Goal: Task Accomplishment & Management: Manage account settings

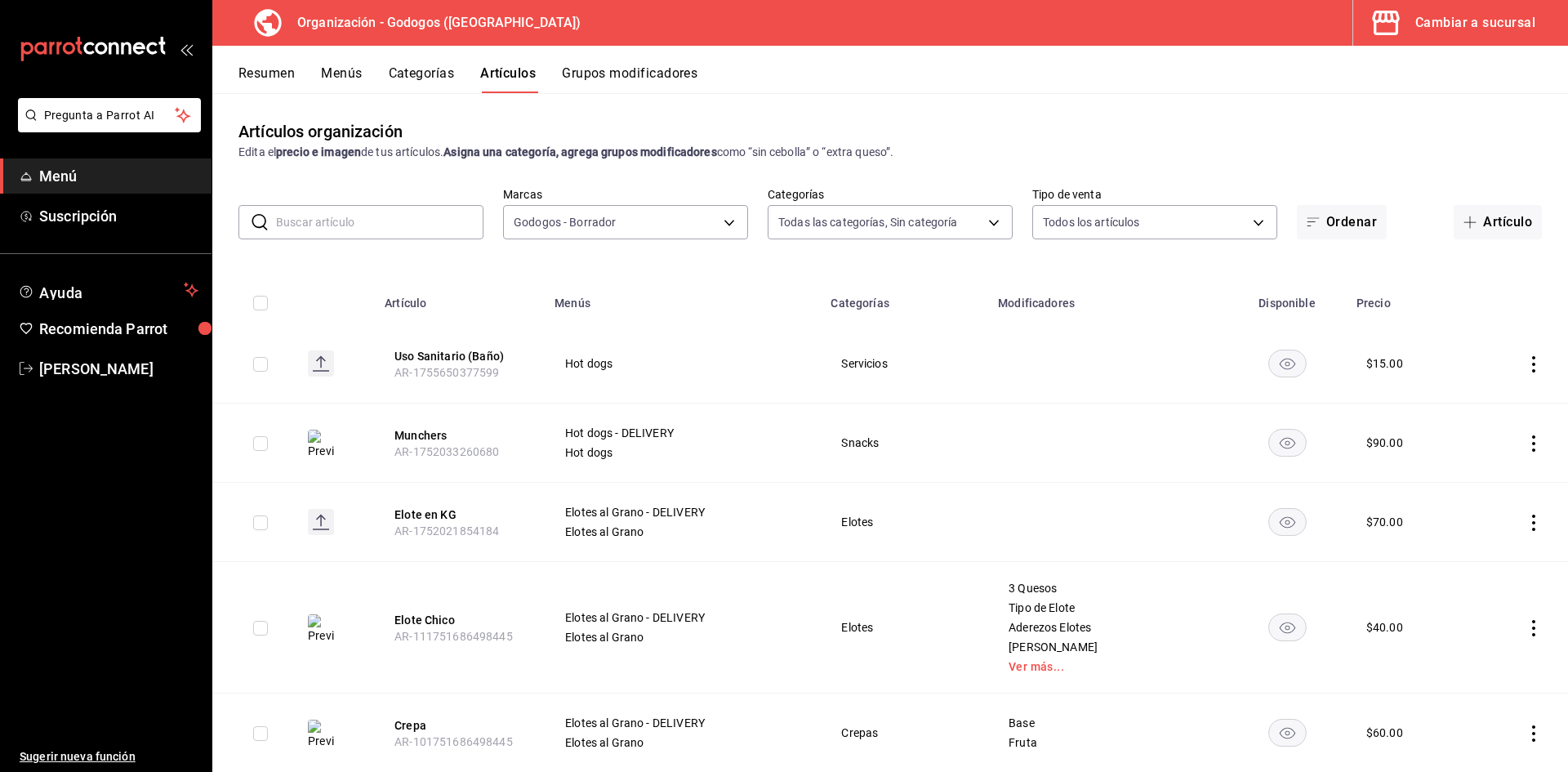
scroll to position [163, 0]
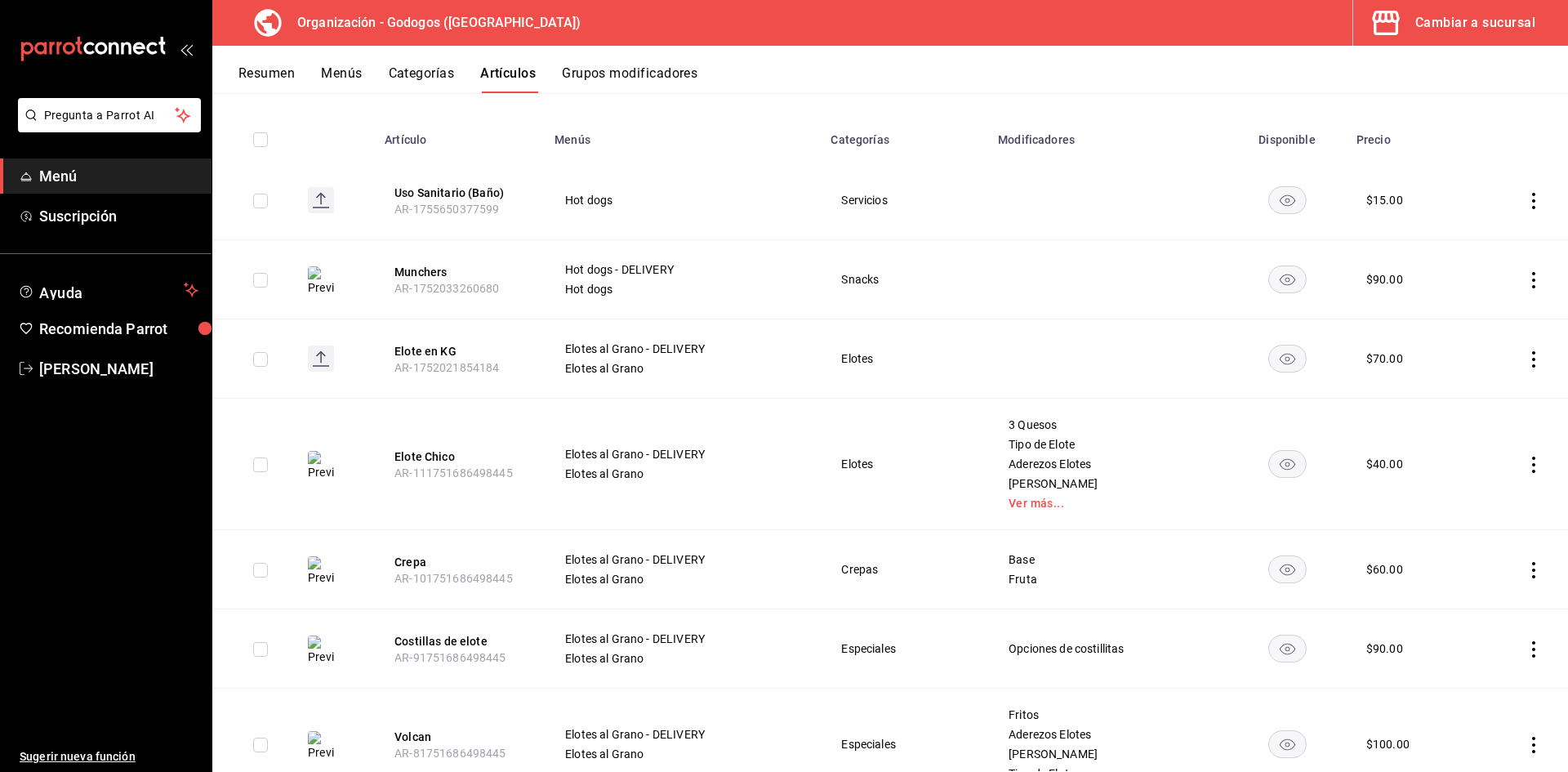
click at [325, 572] on img at bounding box center [321, 571] width 26 height 29
click at [410, 562] on button "Crepa" at bounding box center [459, 561] width 130 height 16
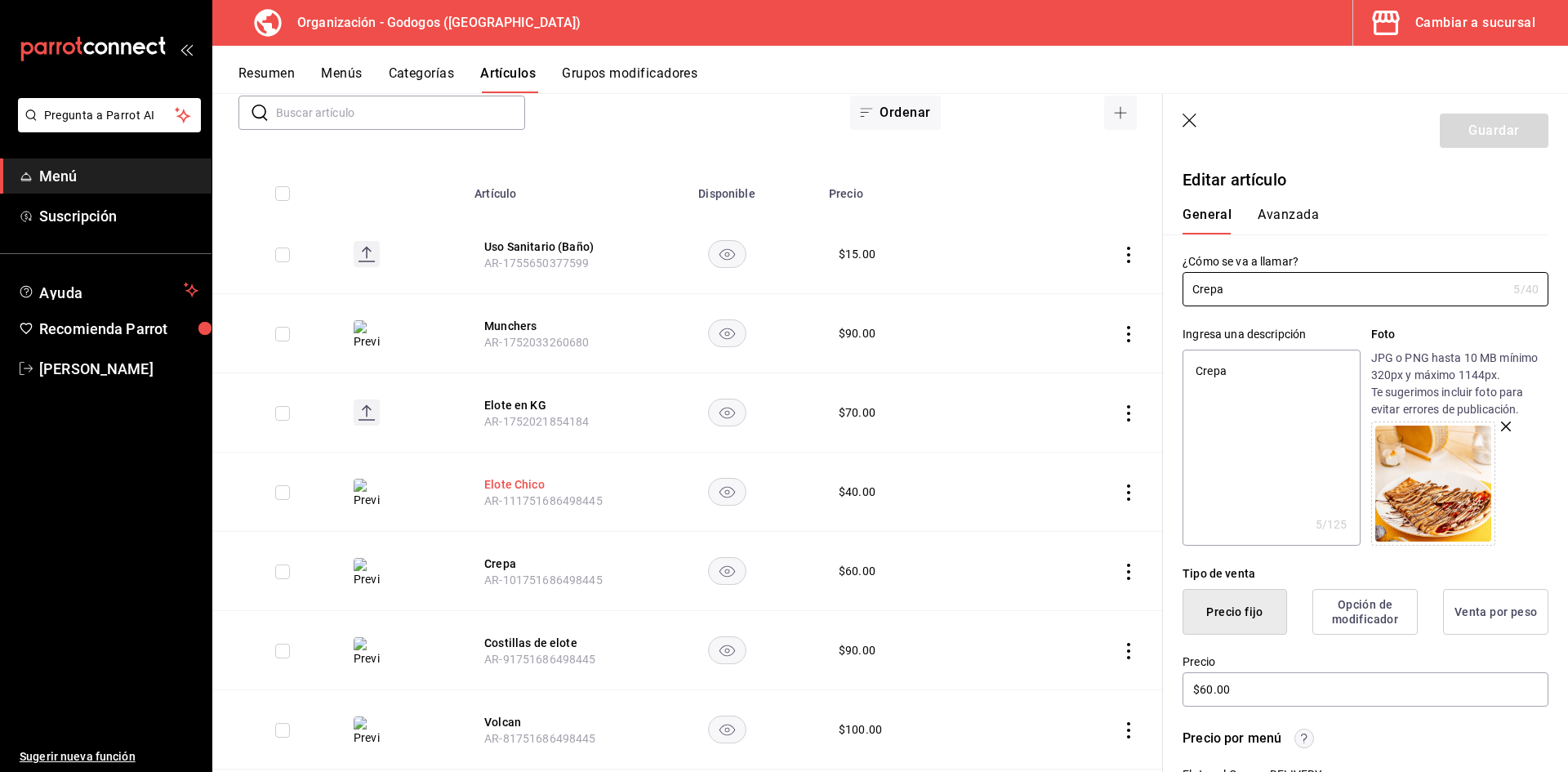
click at [525, 477] on button "Elote Chico" at bounding box center [549, 484] width 130 height 16
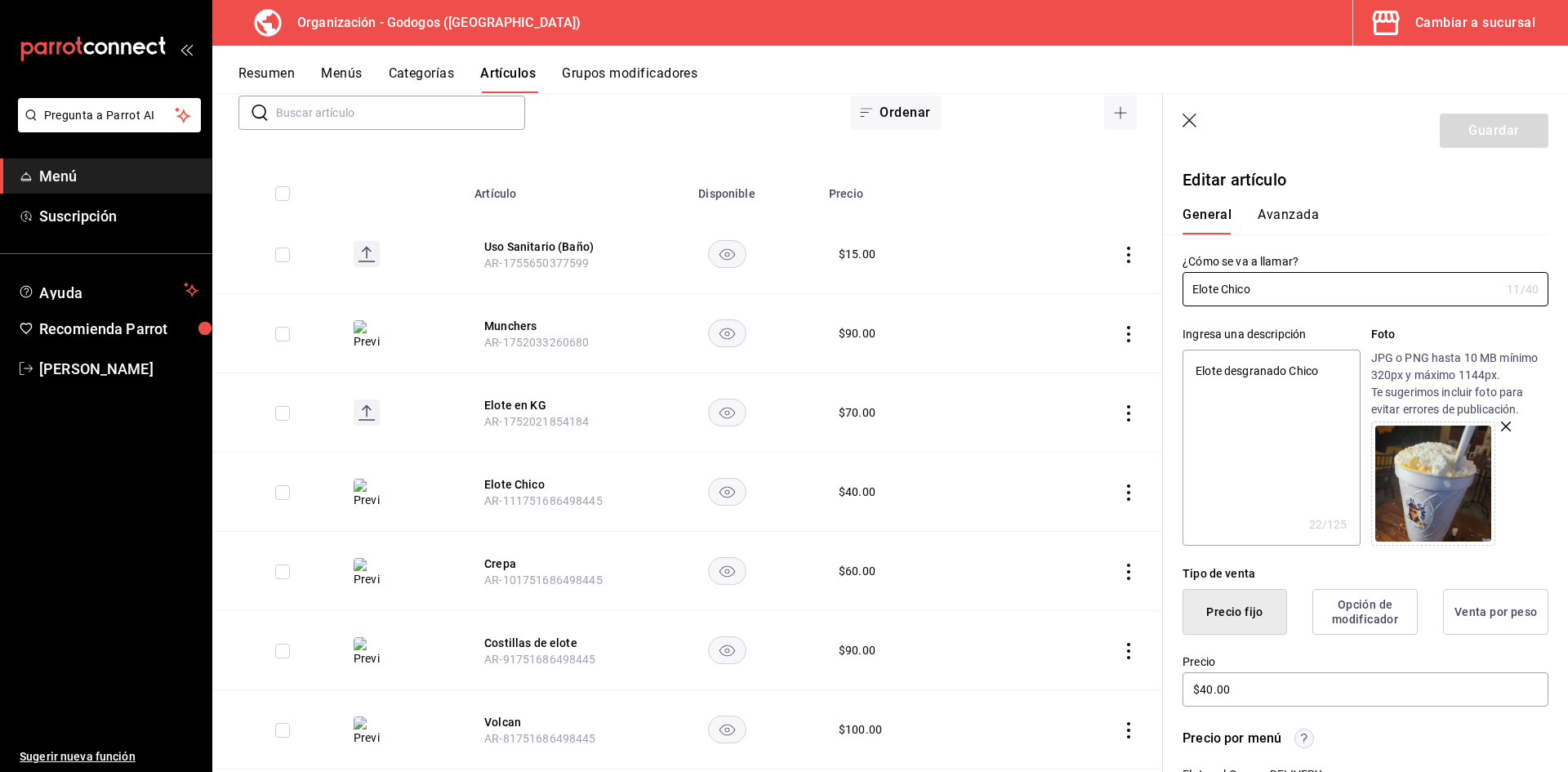
click at [1200, 119] on header "Guardar" at bounding box center [1365, 127] width 405 height 67
click at [1192, 119] on icon "button" at bounding box center [1190, 121] width 16 height 16
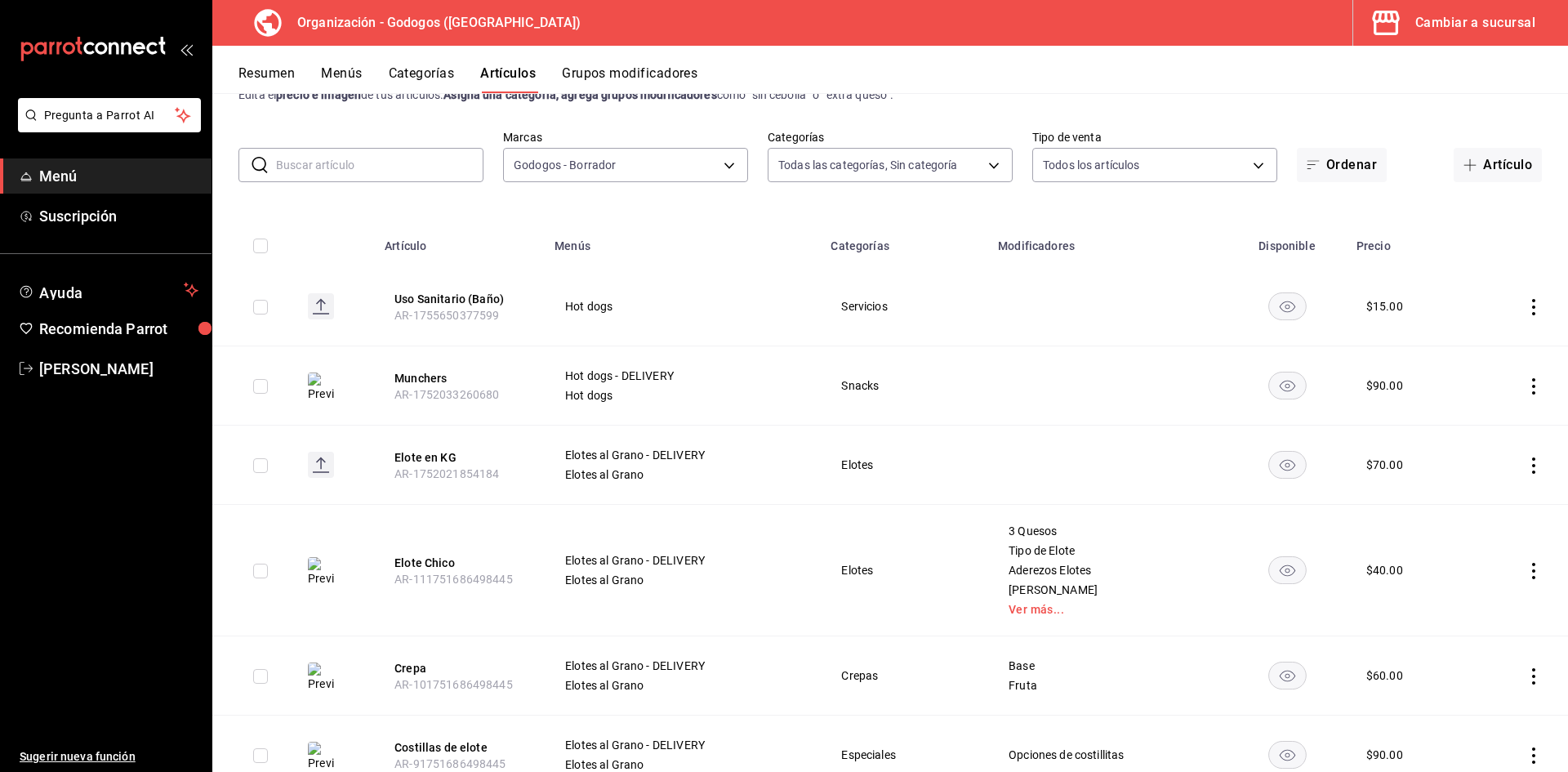
scroll to position [28, 0]
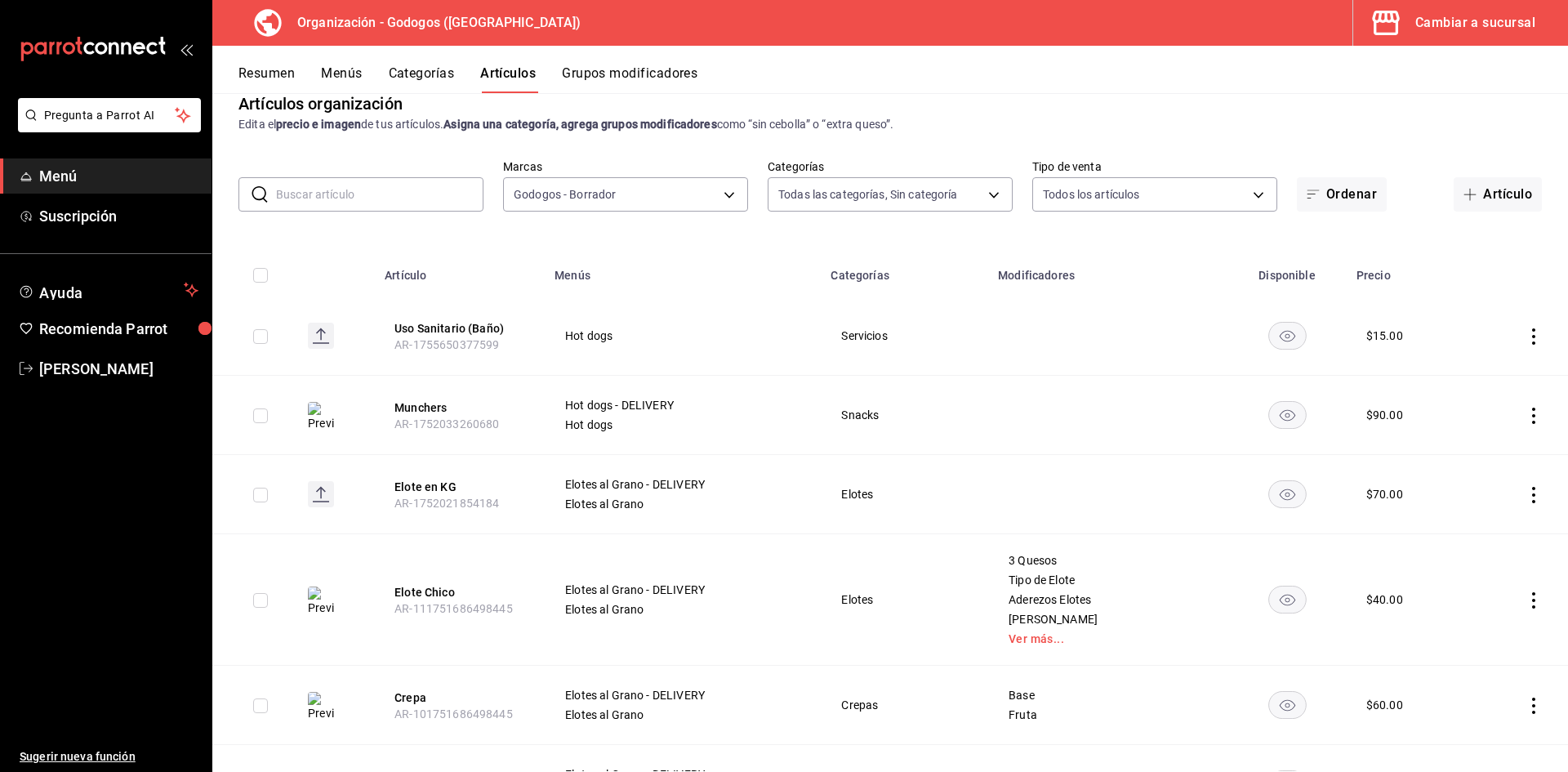
click at [251, 66] on button "Resumen" at bounding box center [267, 79] width 56 height 28
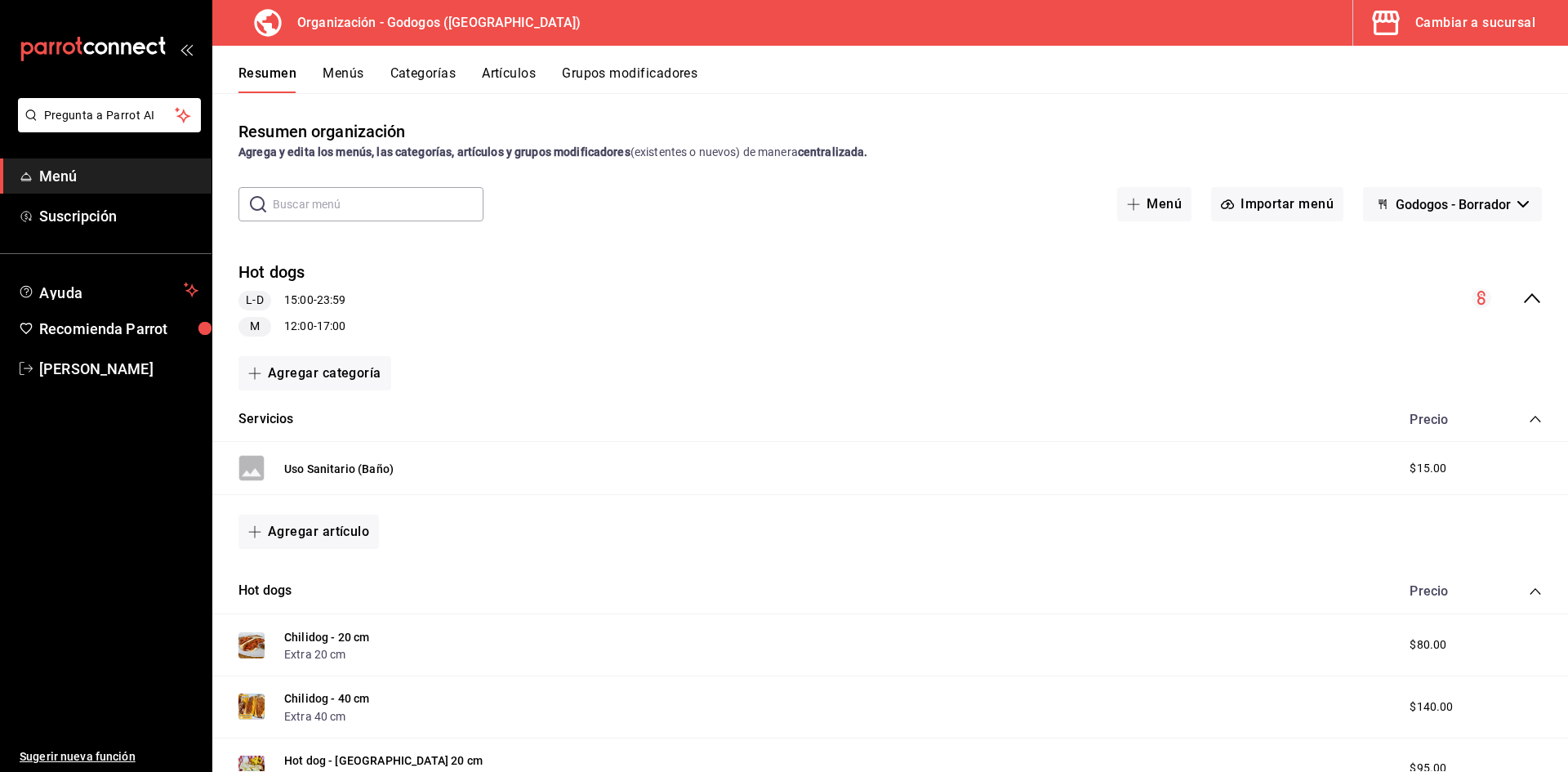
click at [1528, 419] on icon "collapse-category-row" at bounding box center [1535, 419] width 14 height 14
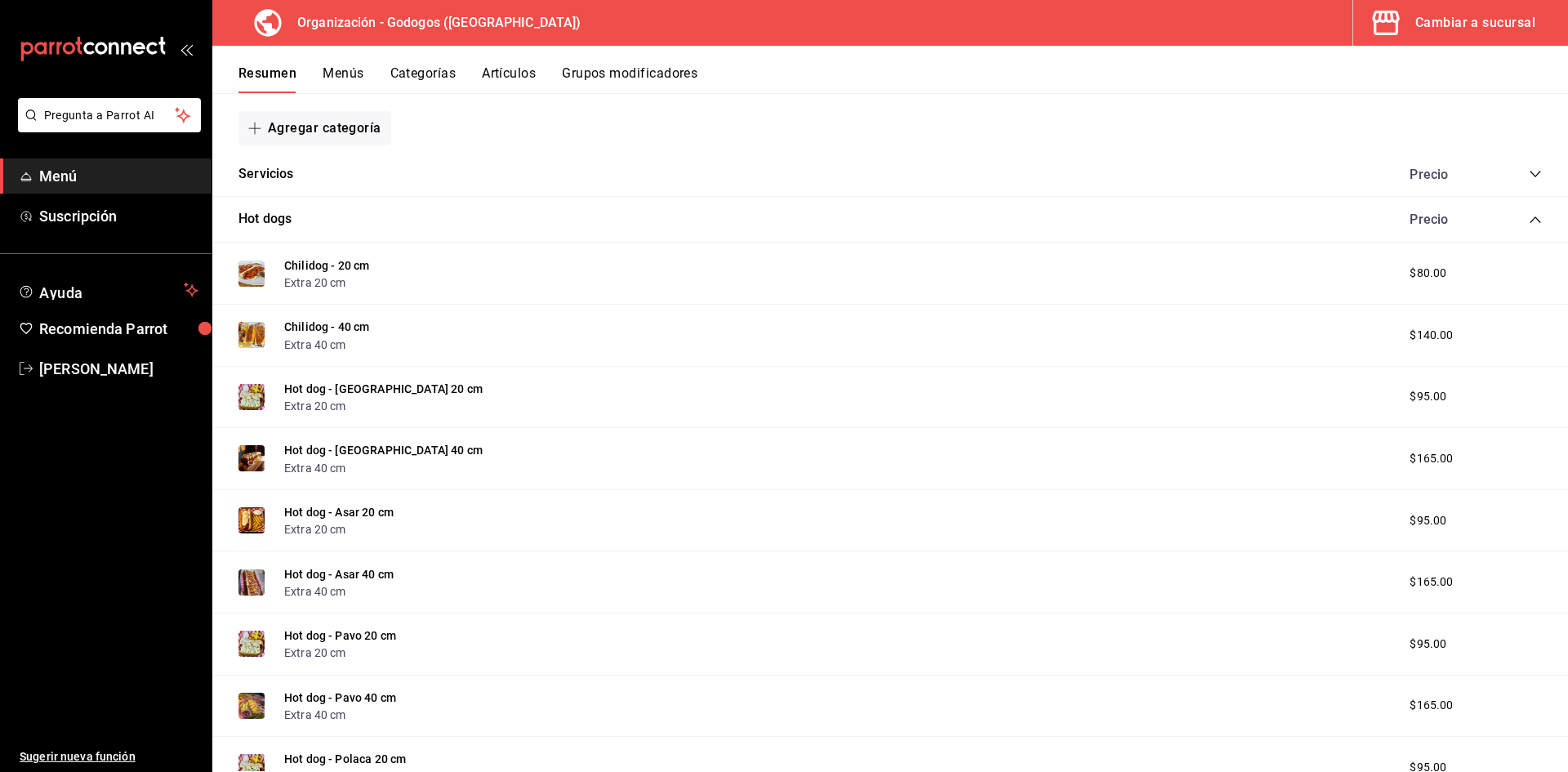
scroll to position [163, 0]
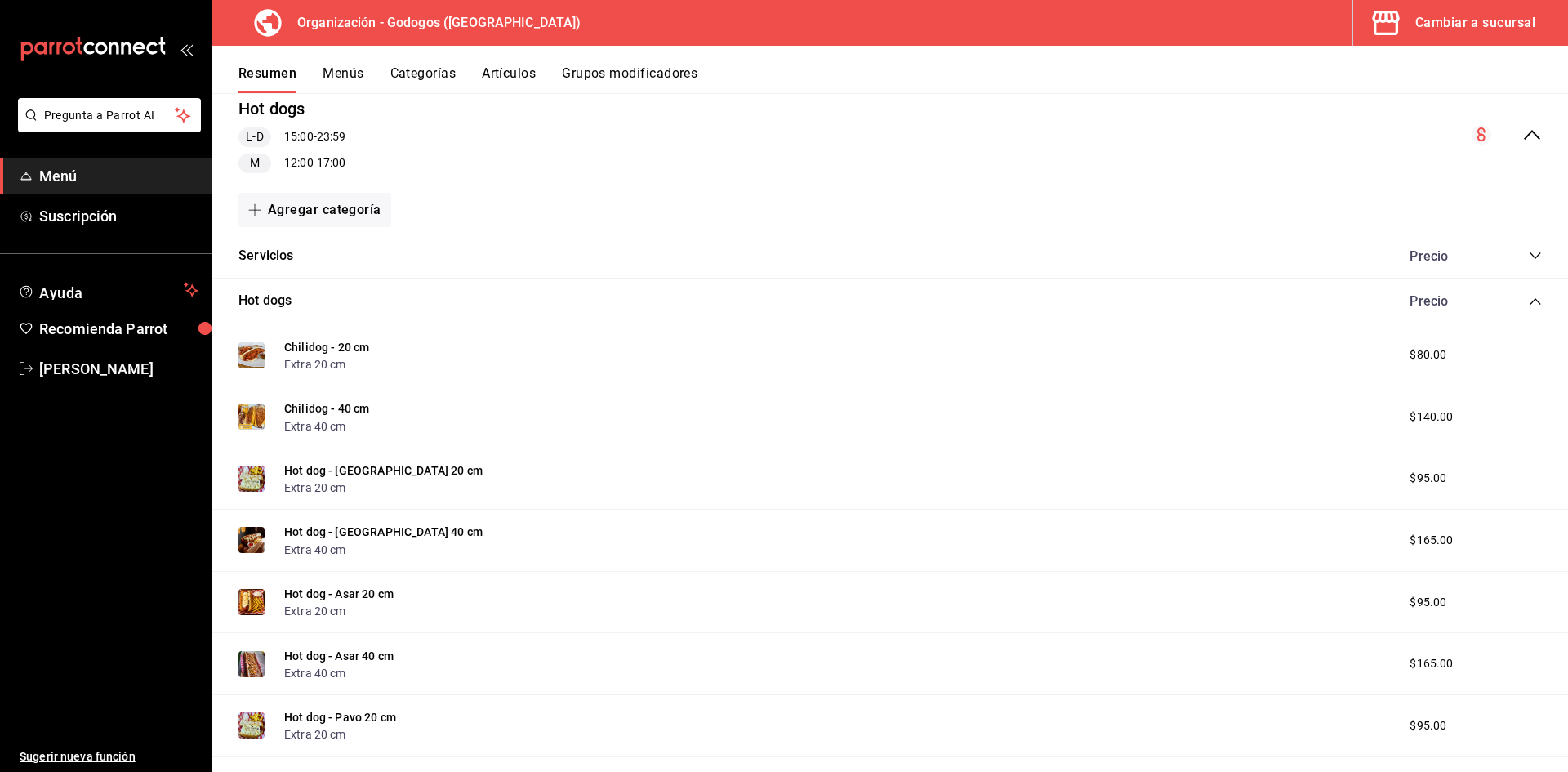
click at [1528, 297] on icon "collapse-category-row" at bounding box center [1535, 301] width 14 height 14
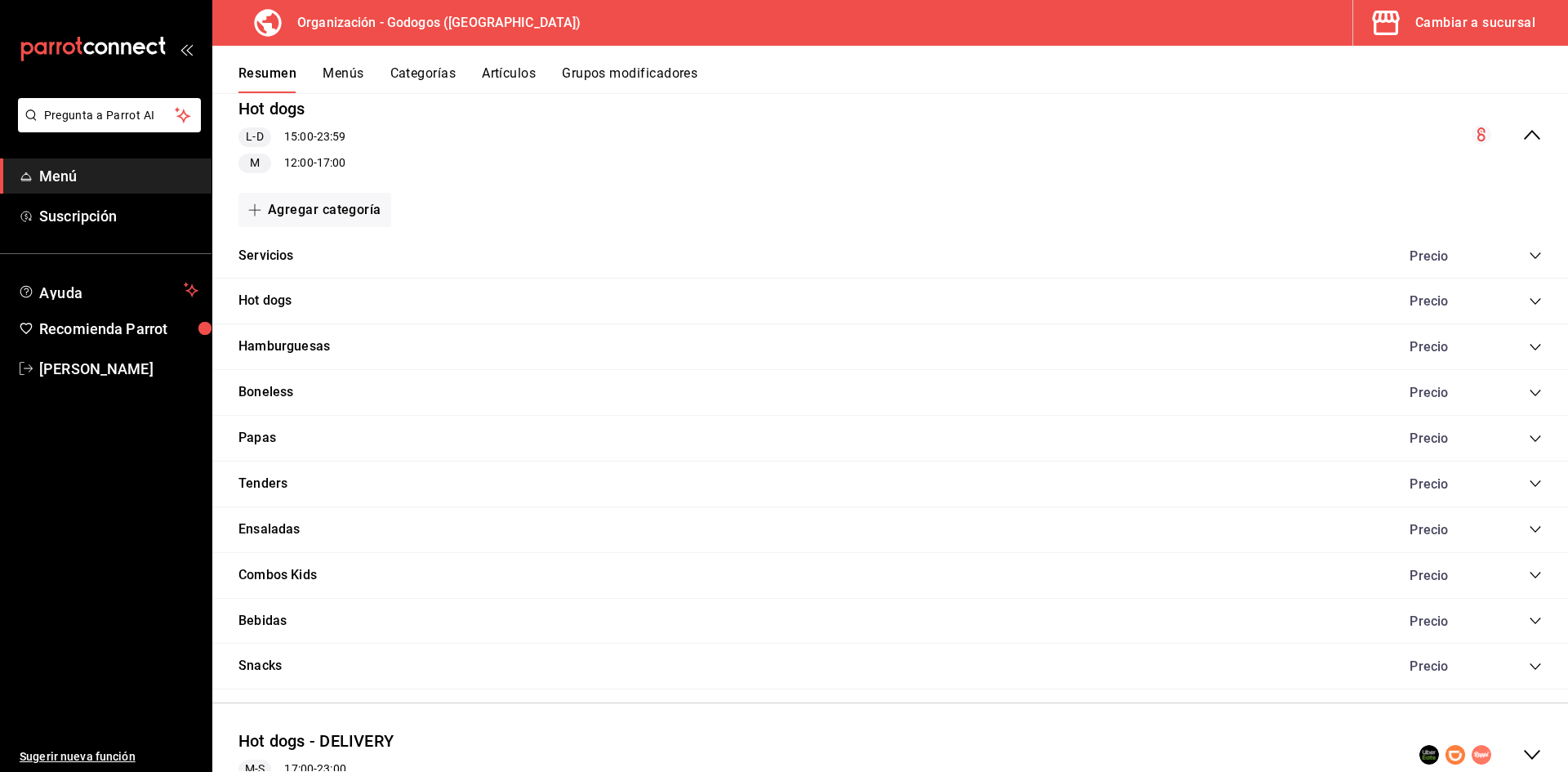
click at [1525, 130] on icon "collapse-menu-row" at bounding box center [1532, 134] width 19 height 19
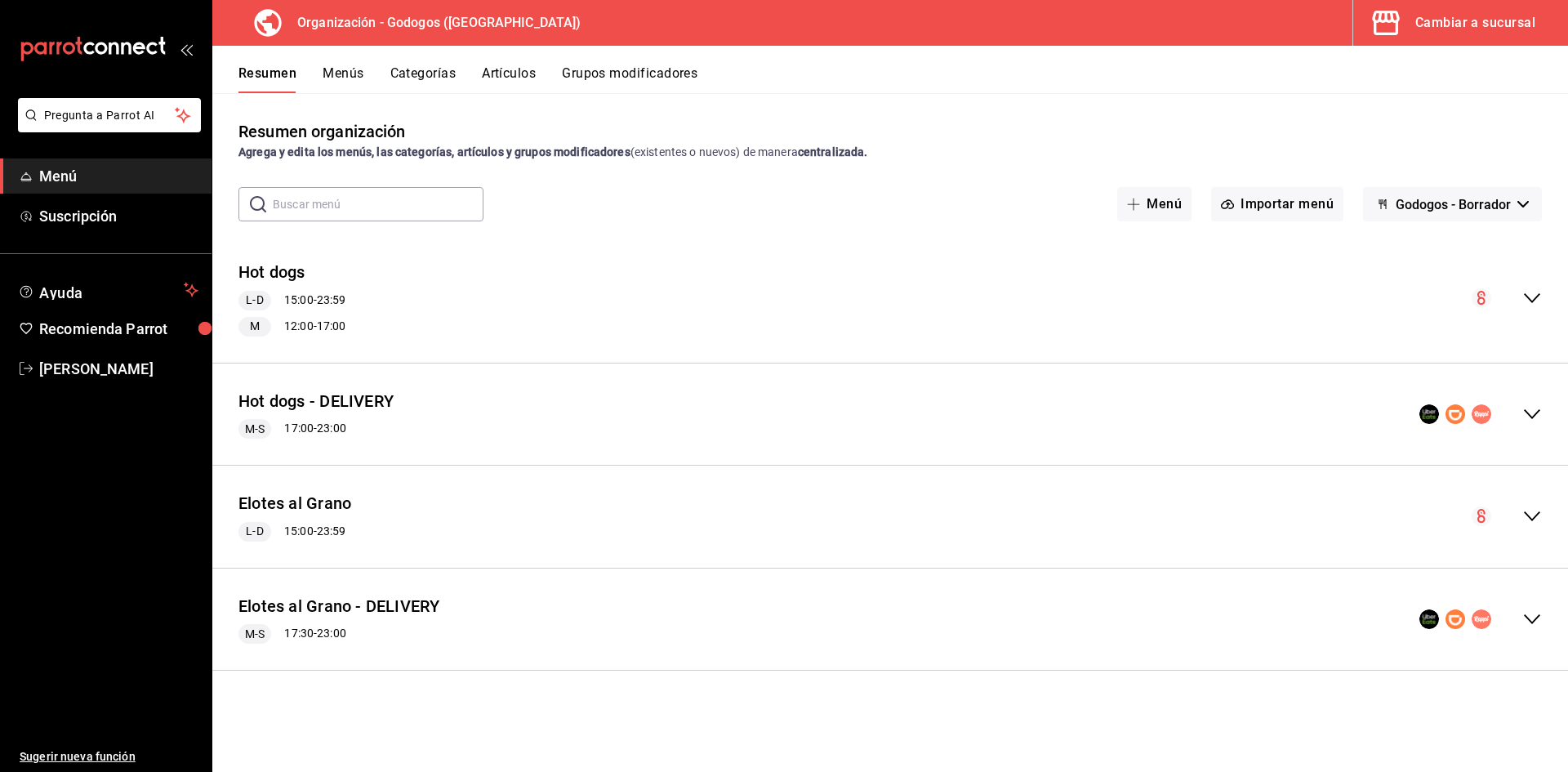
scroll to position [0, 0]
click at [1533, 414] on icon "collapse-menu-row" at bounding box center [1532, 414] width 19 height 19
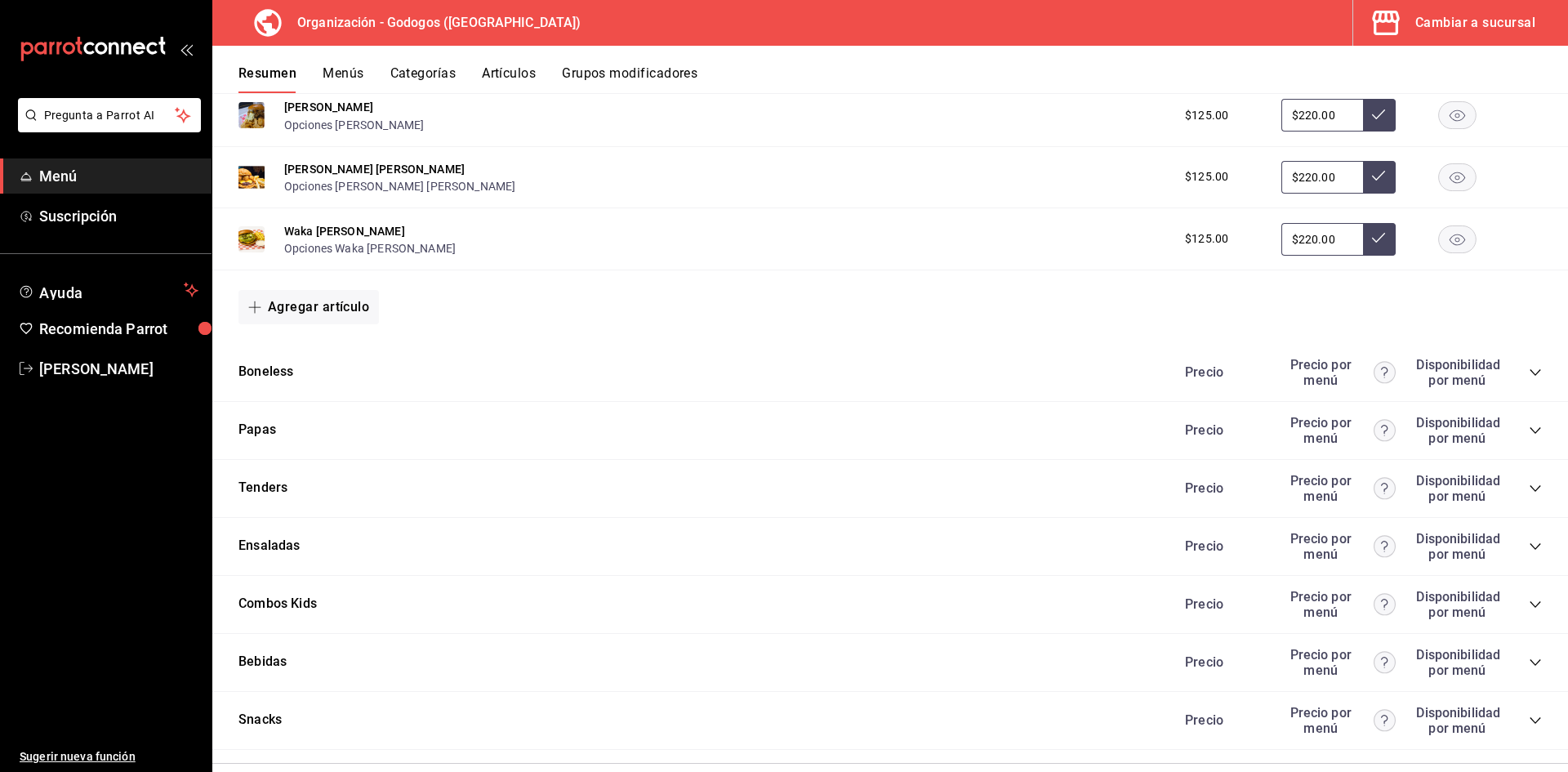
scroll to position [1633, 0]
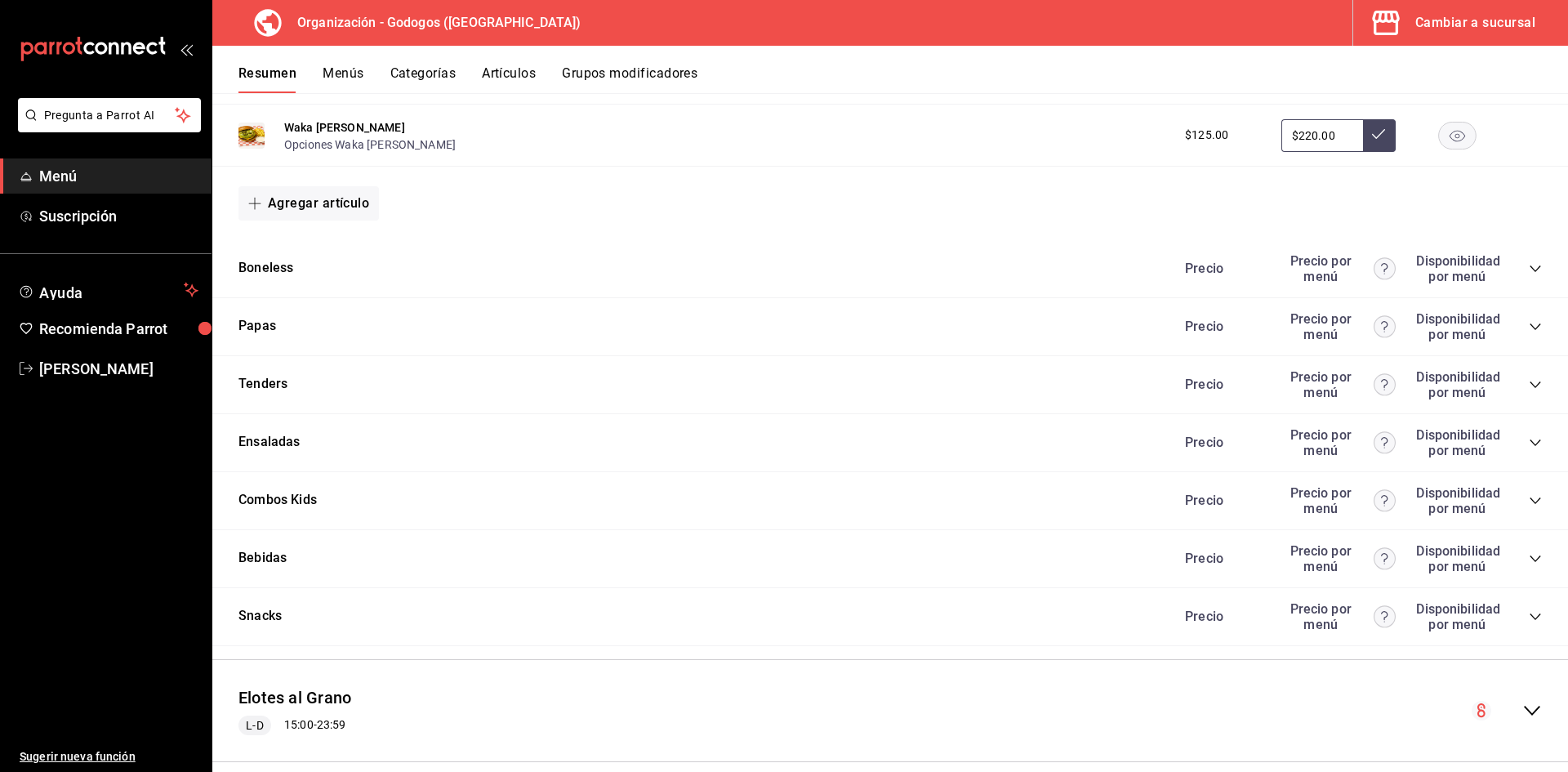
click at [1528, 268] on icon "collapse-category-row" at bounding box center [1535, 269] width 14 height 14
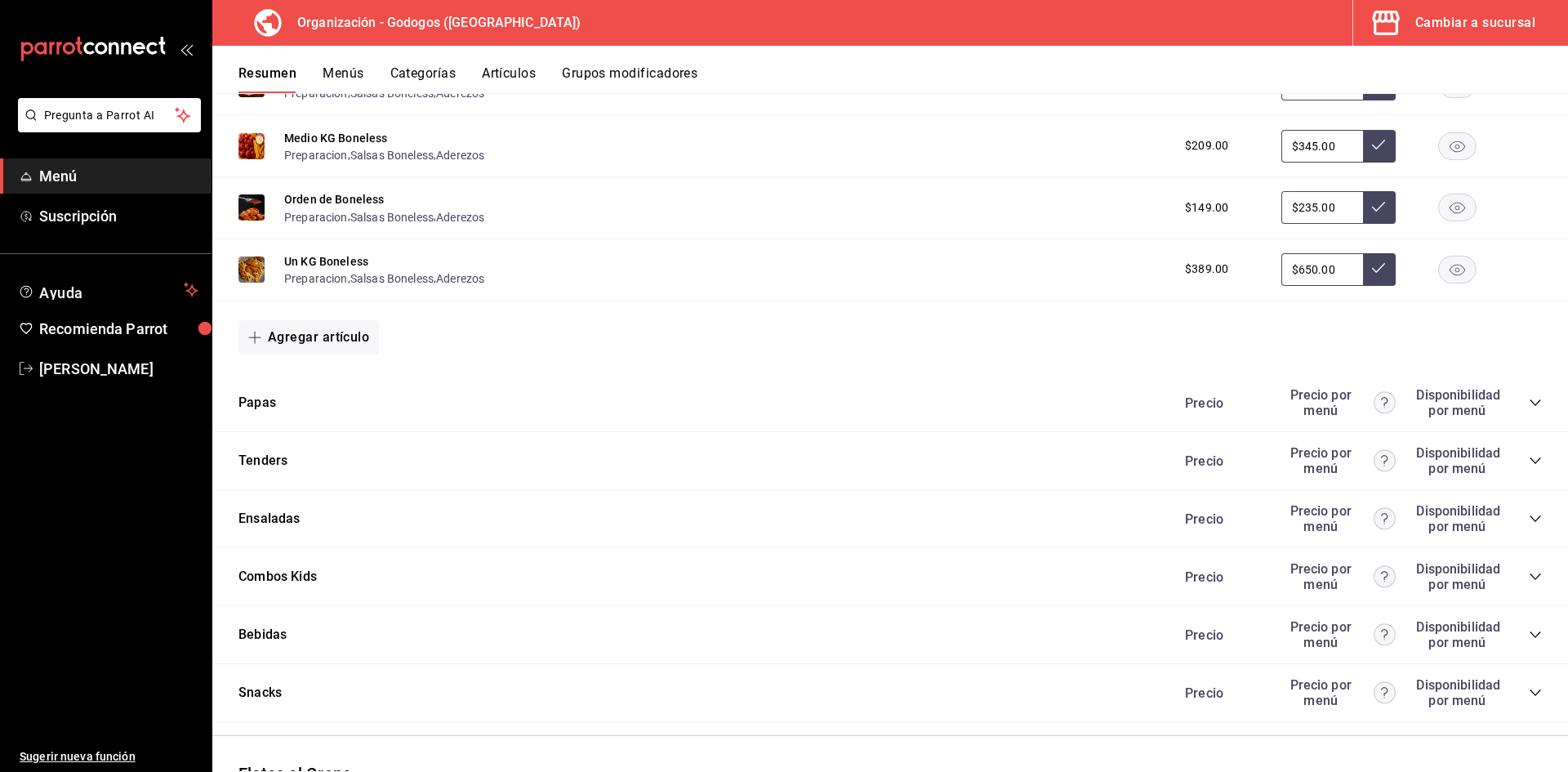
scroll to position [1878, 0]
click at [1528, 398] on icon "collapse-category-row" at bounding box center [1535, 402] width 14 height 14
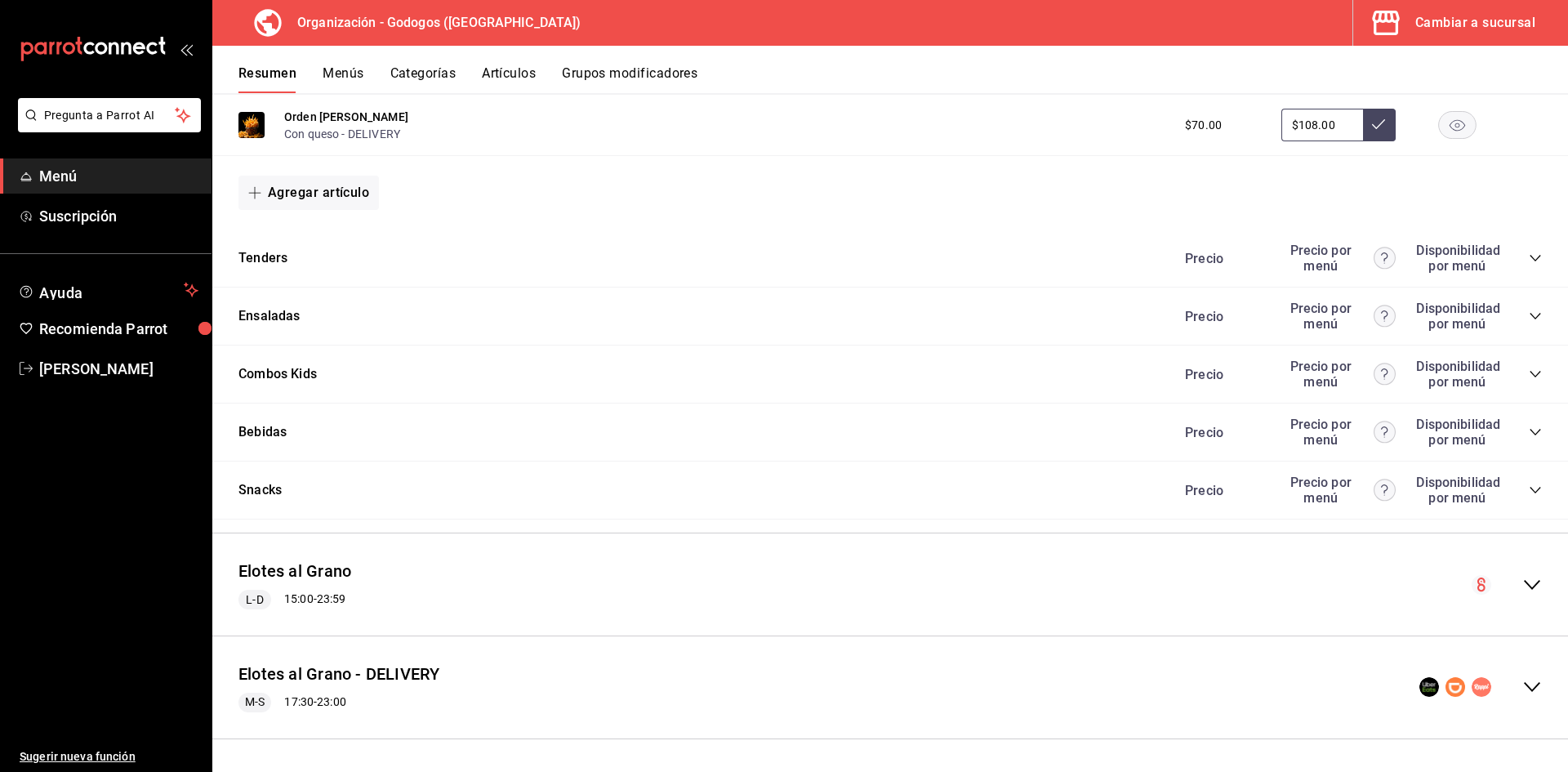
scroll to position [2277, 0]
click at [1528, 251] on icon "collapse-category-row" at bounding box center [1535, 257] width 14 height 14
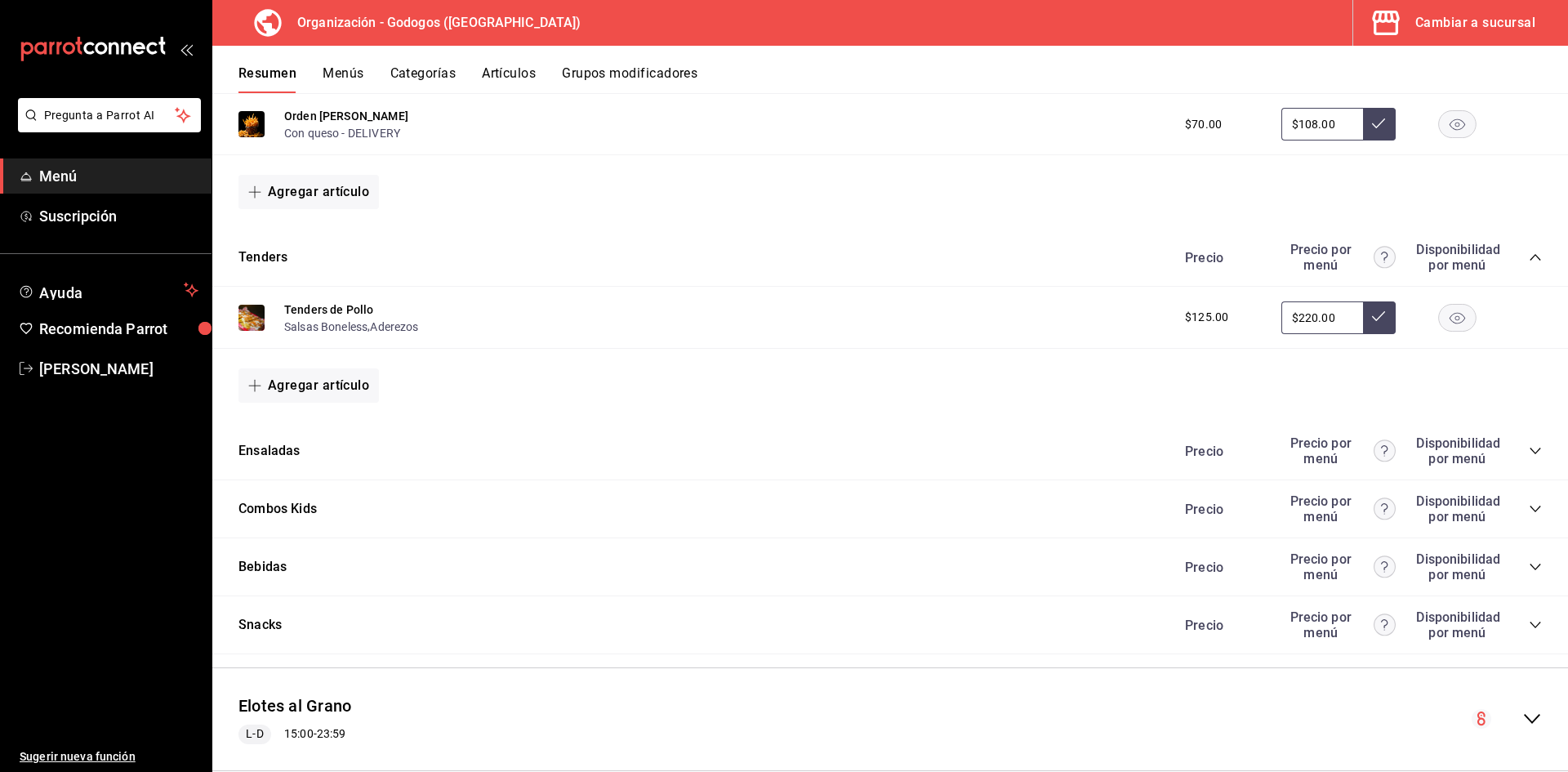
click at [1528, 451] on icon "collapse-category-row" at bounding box center [1535, 451] width 14 height 14
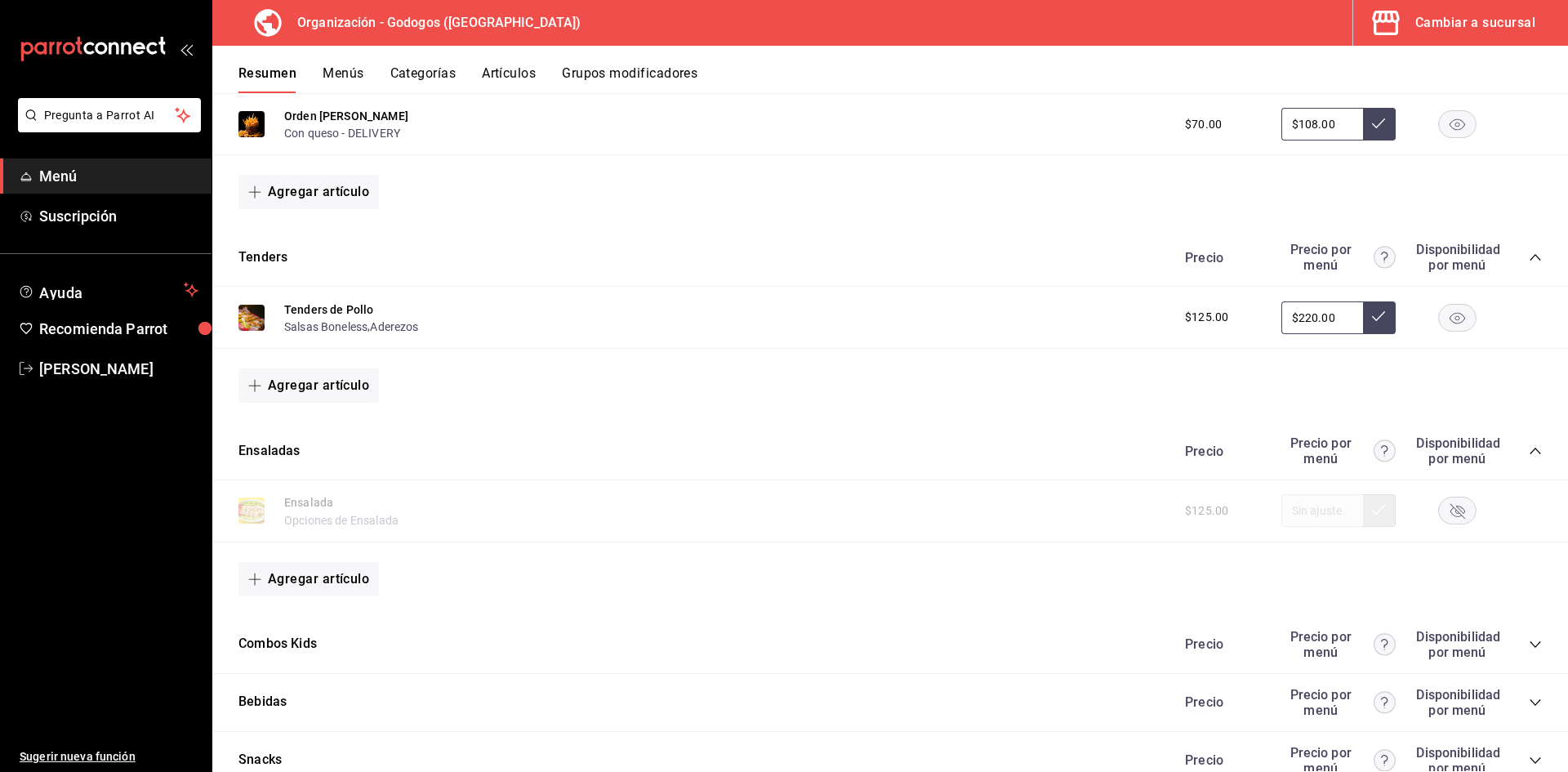
scroll to position [2441, 0]
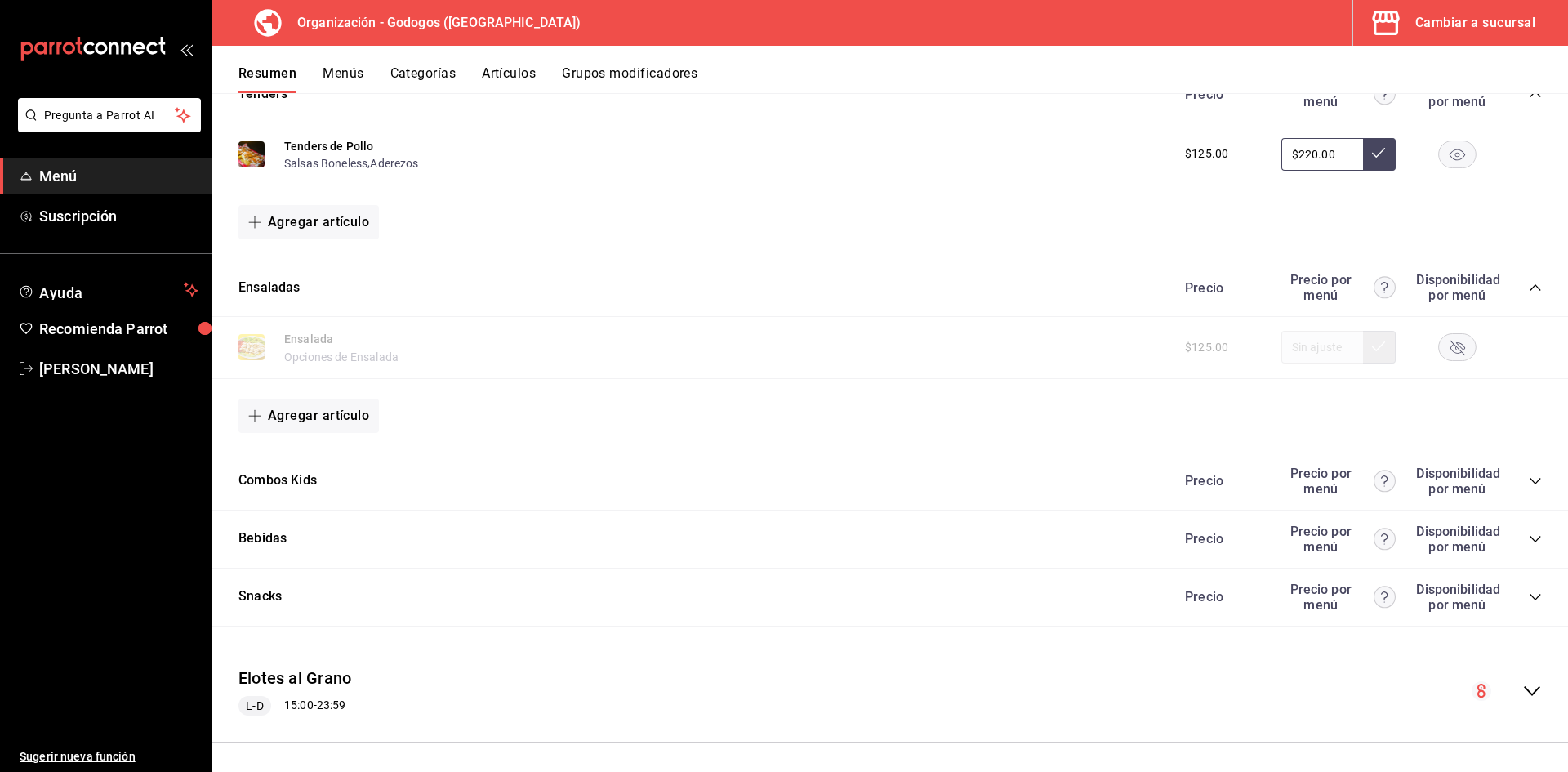
click at [1317, 356] on div "$125.00" at bounding box center [1355, 347] width 373 height 33
click at [1317, 345] on div "$125.00" at bounding box center [1355, 347] width 373 height 33
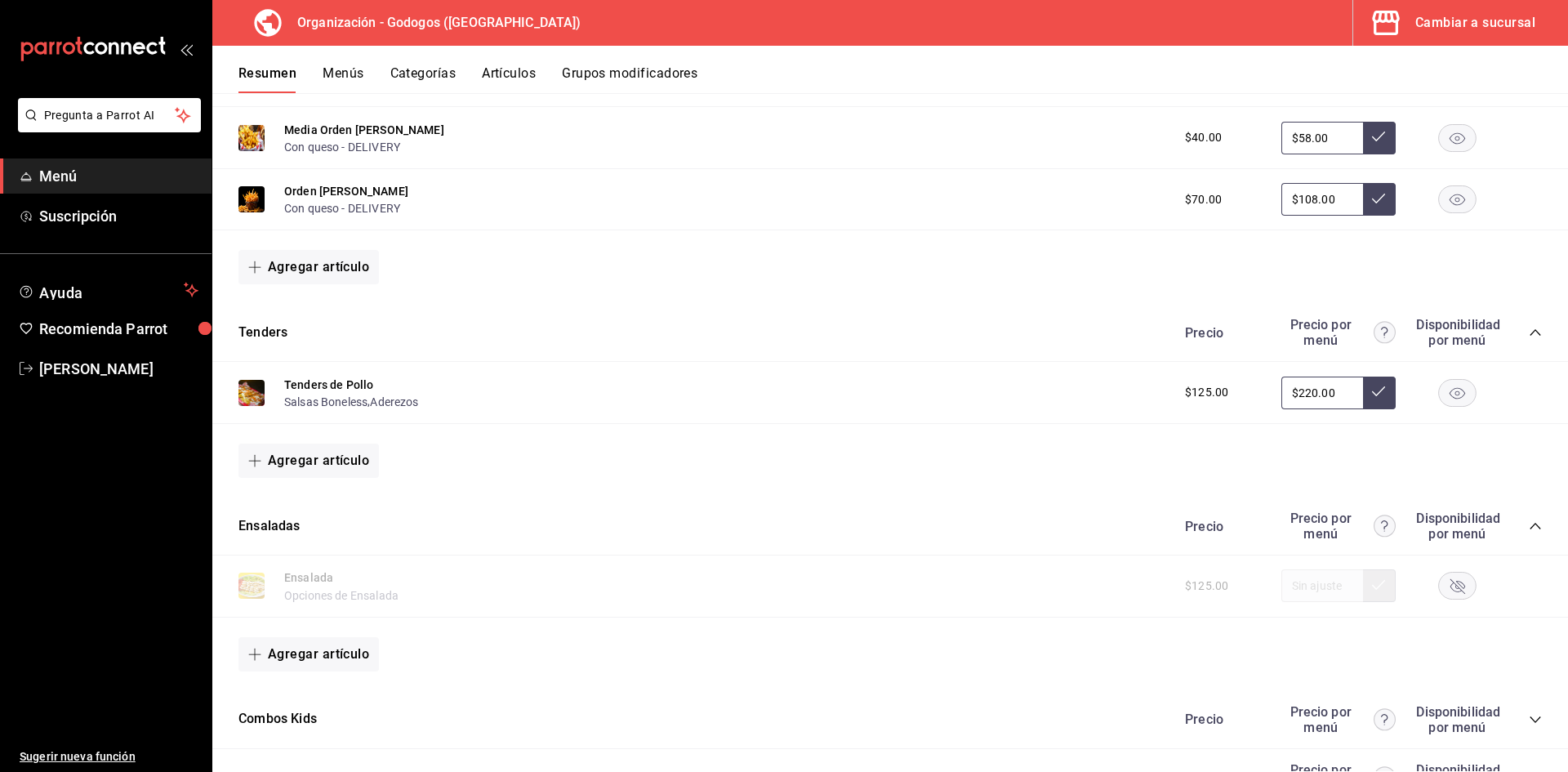
scroll to position [2196, 0]
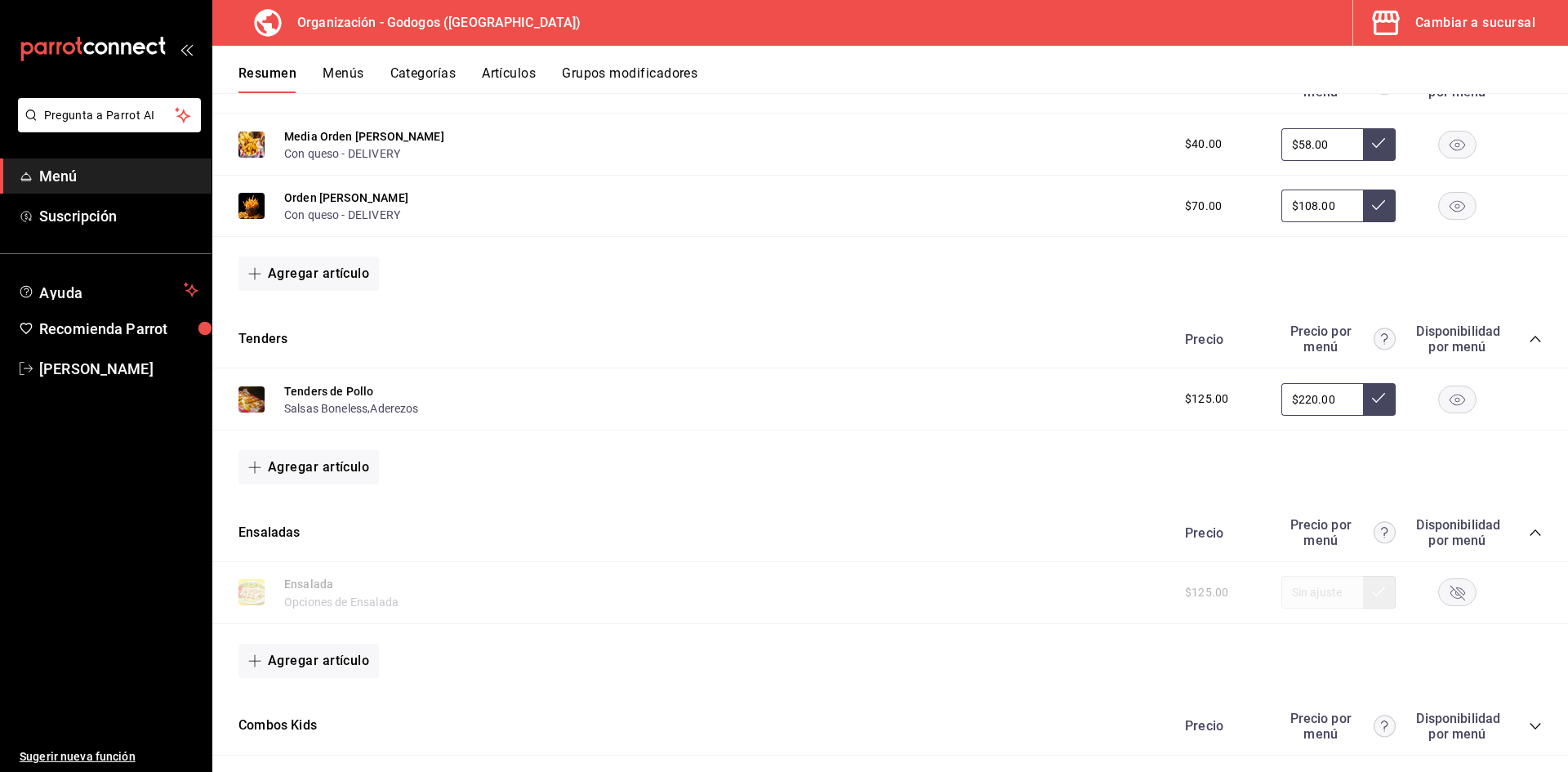
click at [1454, 595] on rect "button" at bounding box center [1457, 592] width 38 height 27
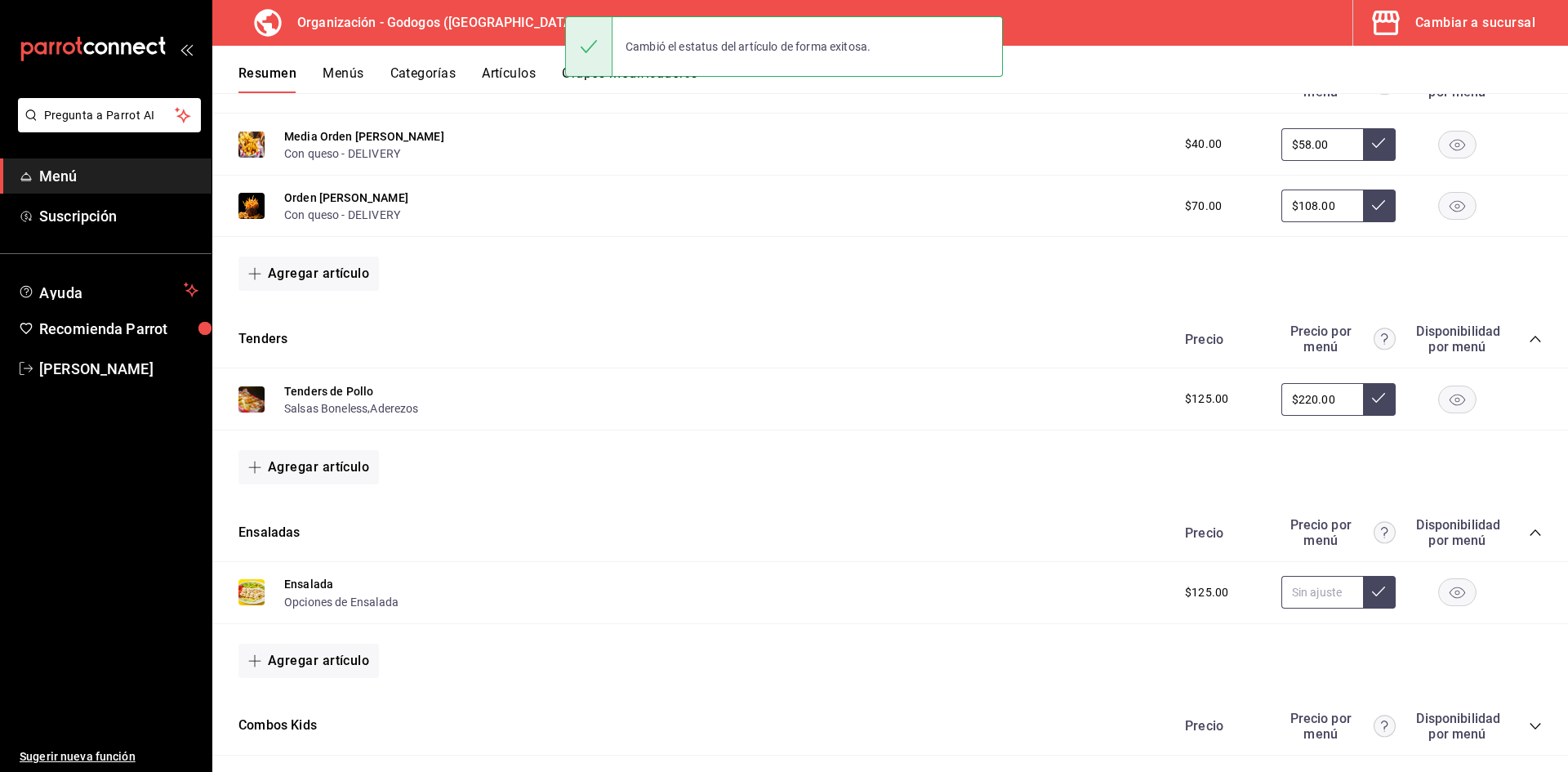
click at [1291, 597] on input "text" at bounding box center [1322, 592] width 82 height 33
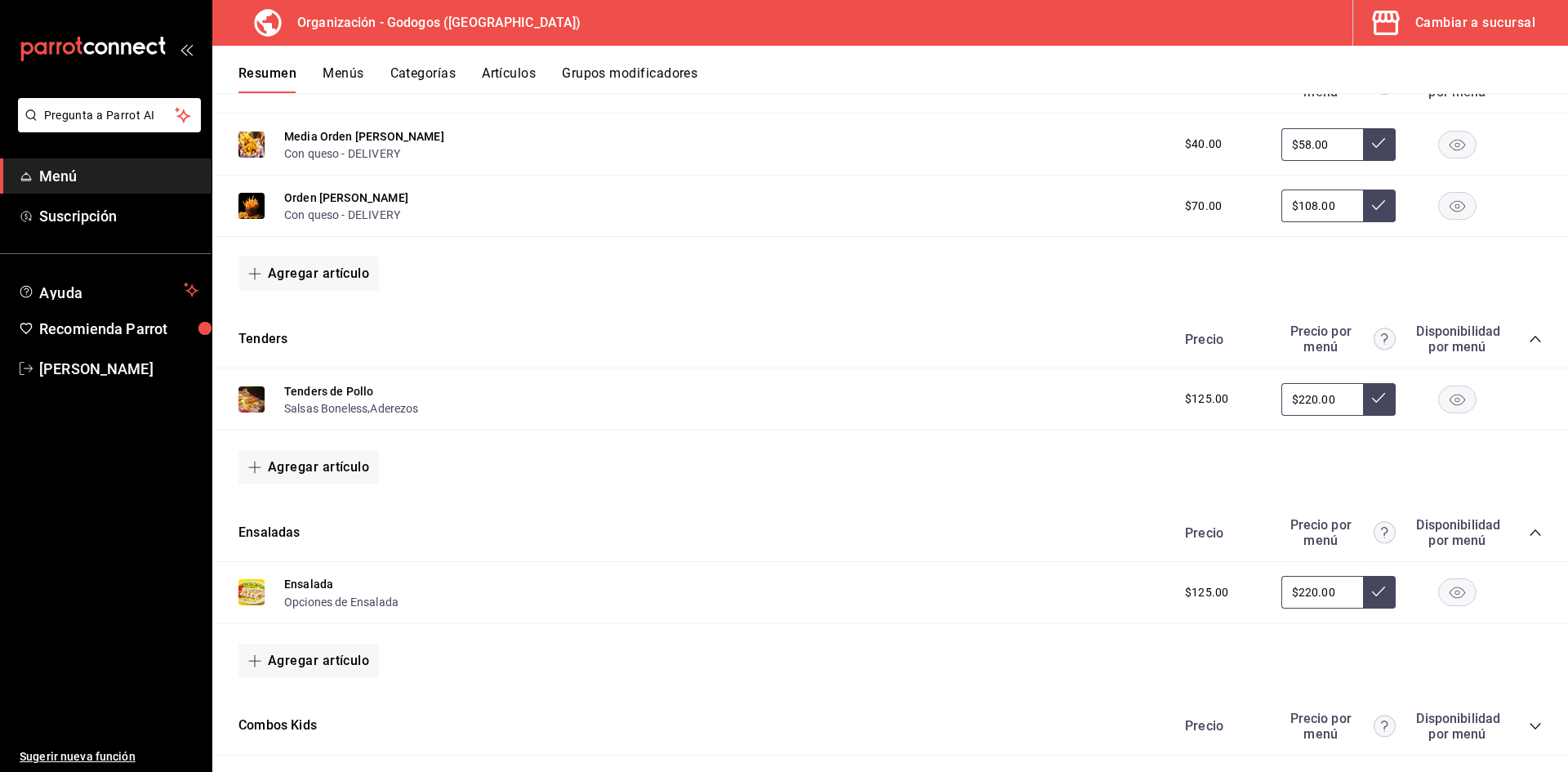
type input "$220.00"
click at [1372, 588] on icon at bounding box center [1379, 591] width 14 height 14
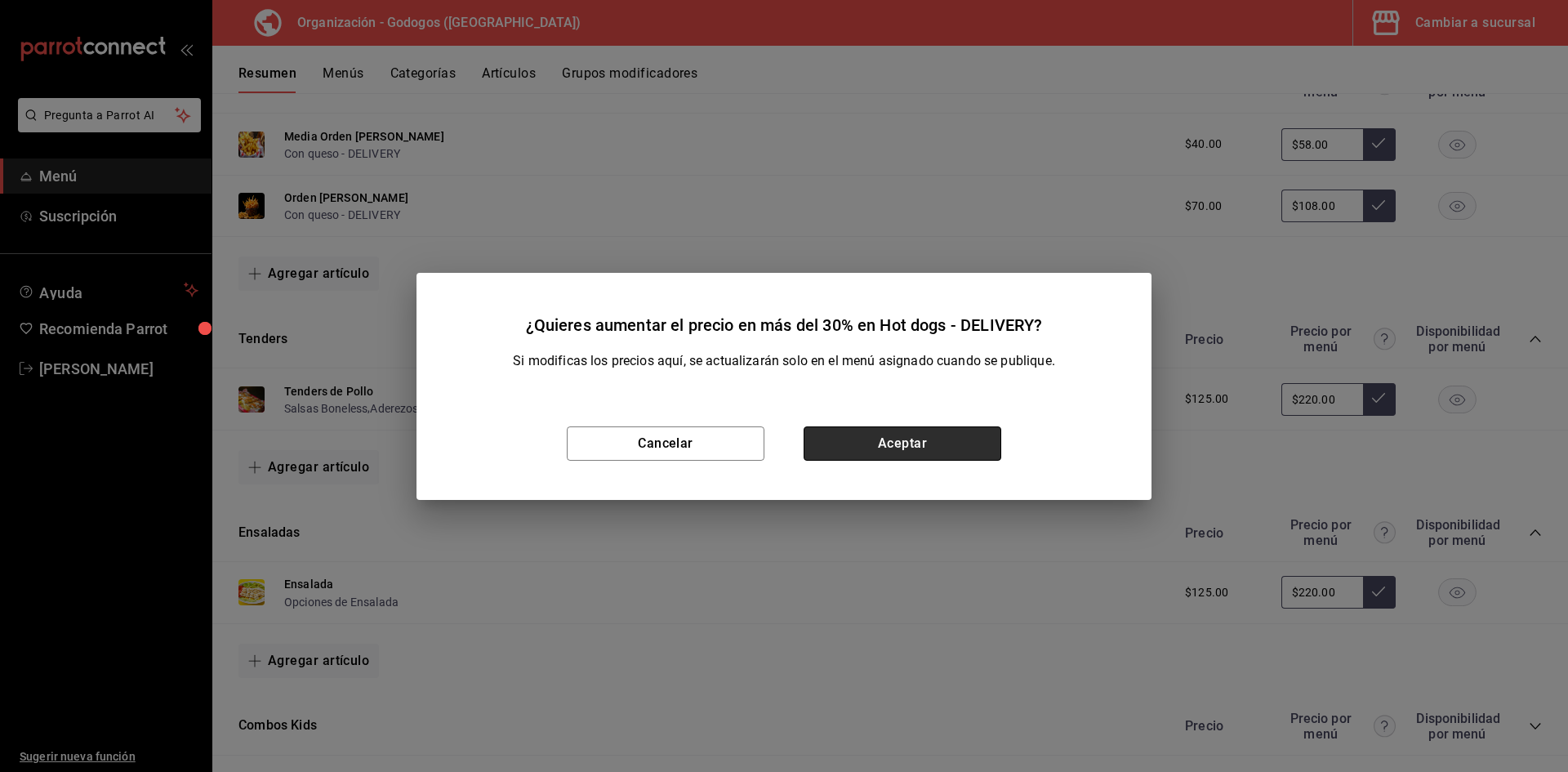
click at [880, 441] on button "Aceptar" at bounding box center [902, 443] width 198 height 34
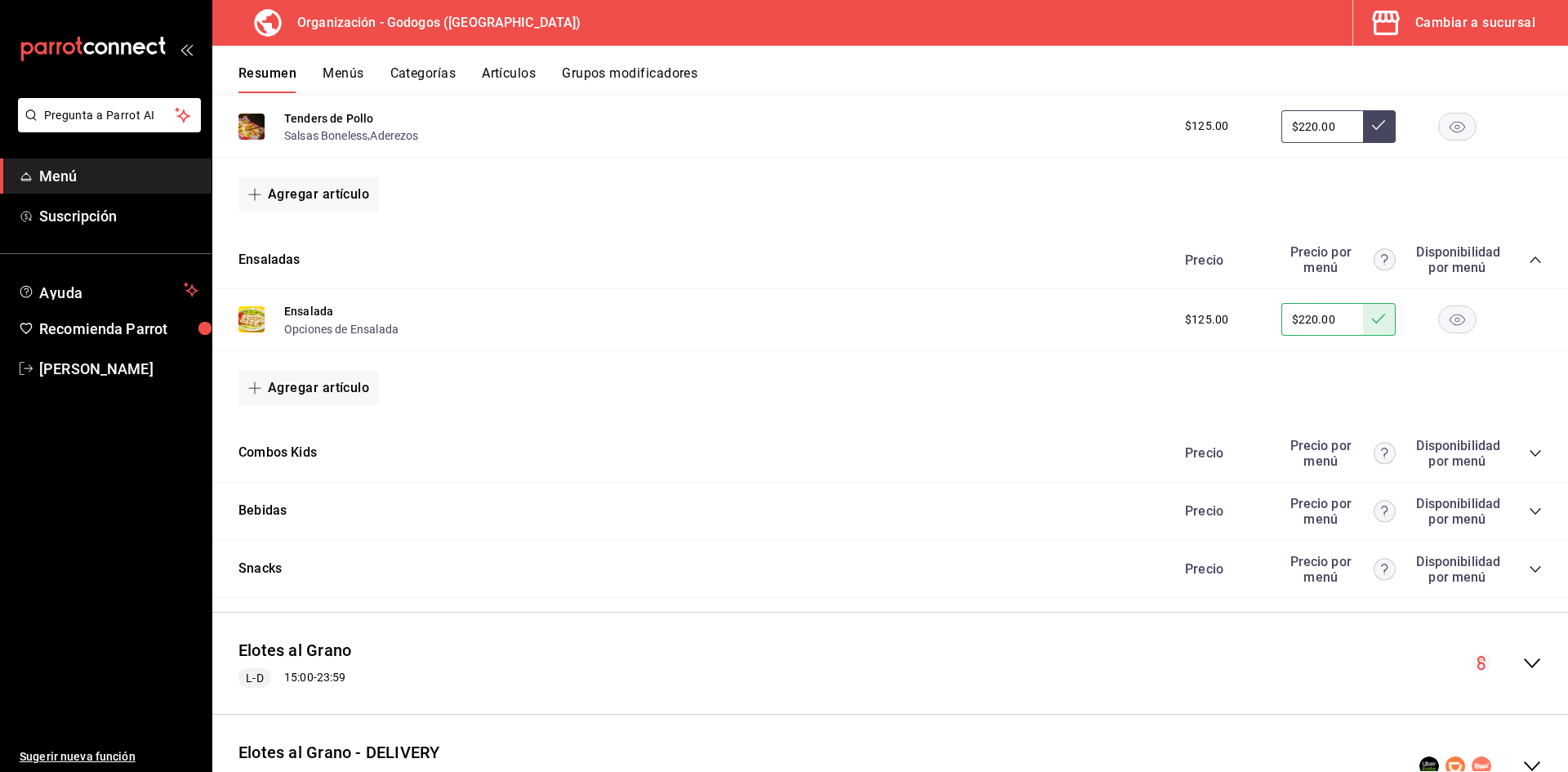
scroll to position [2523, 0]
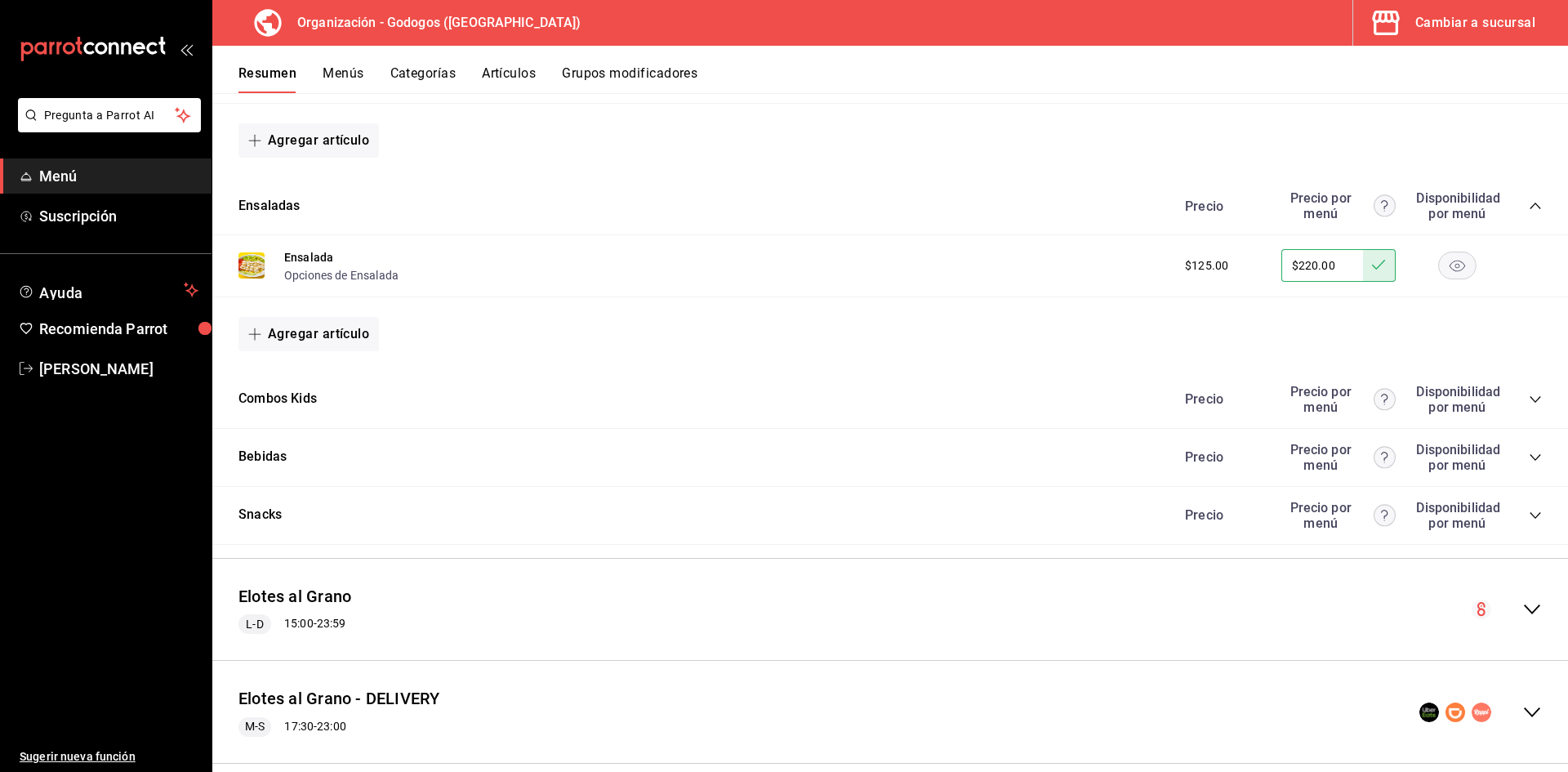
click at [1523, 406] on div "Precio Precio por menú Disponibilidad por menú" at bounding box center [1355, 399] width 373 height 31
click at [1528, 399] on icon "collapse-category-row" at bounding box center [1535, 400] width 14 height 14
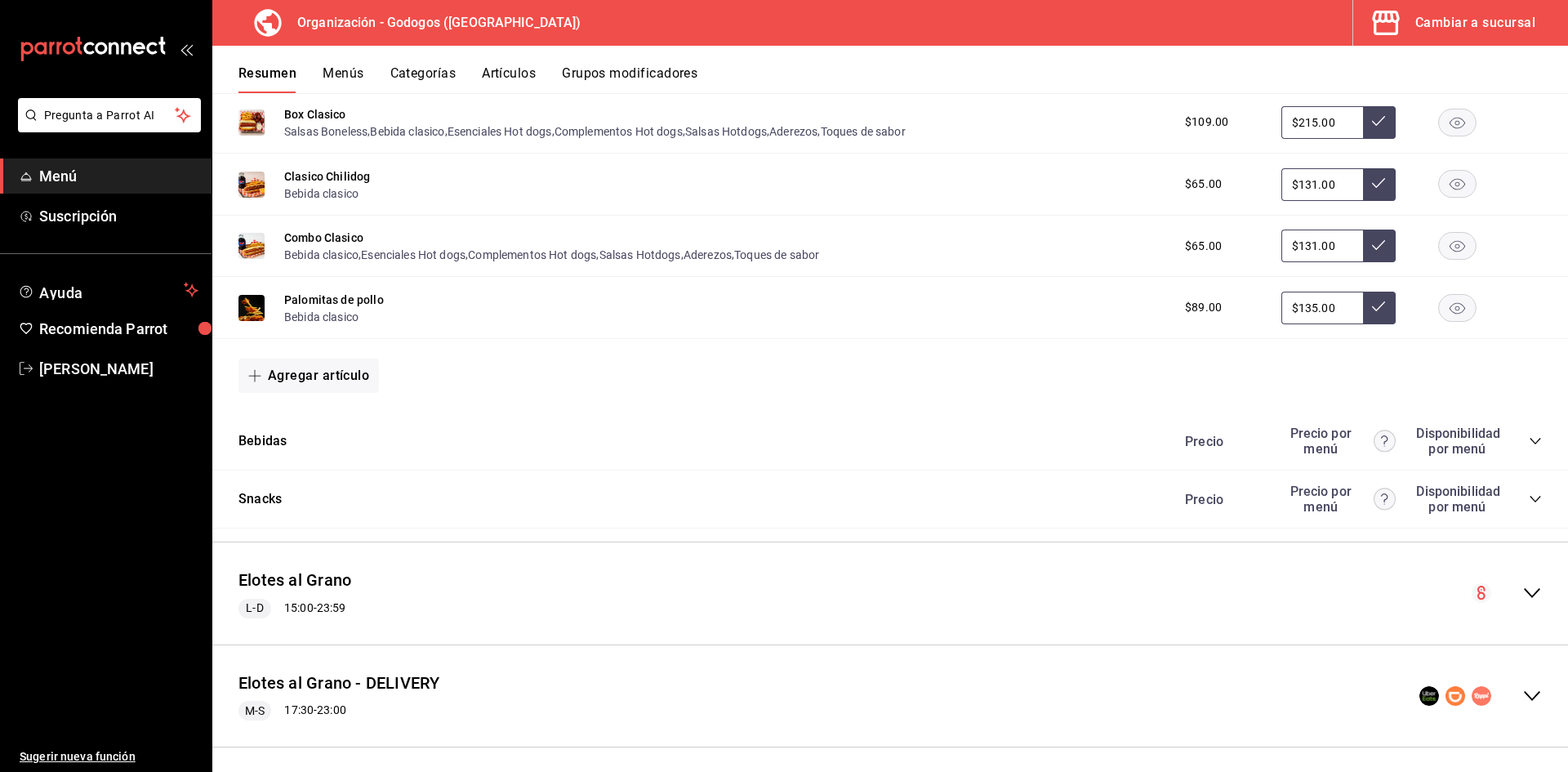
scroll to position [2868, 0]
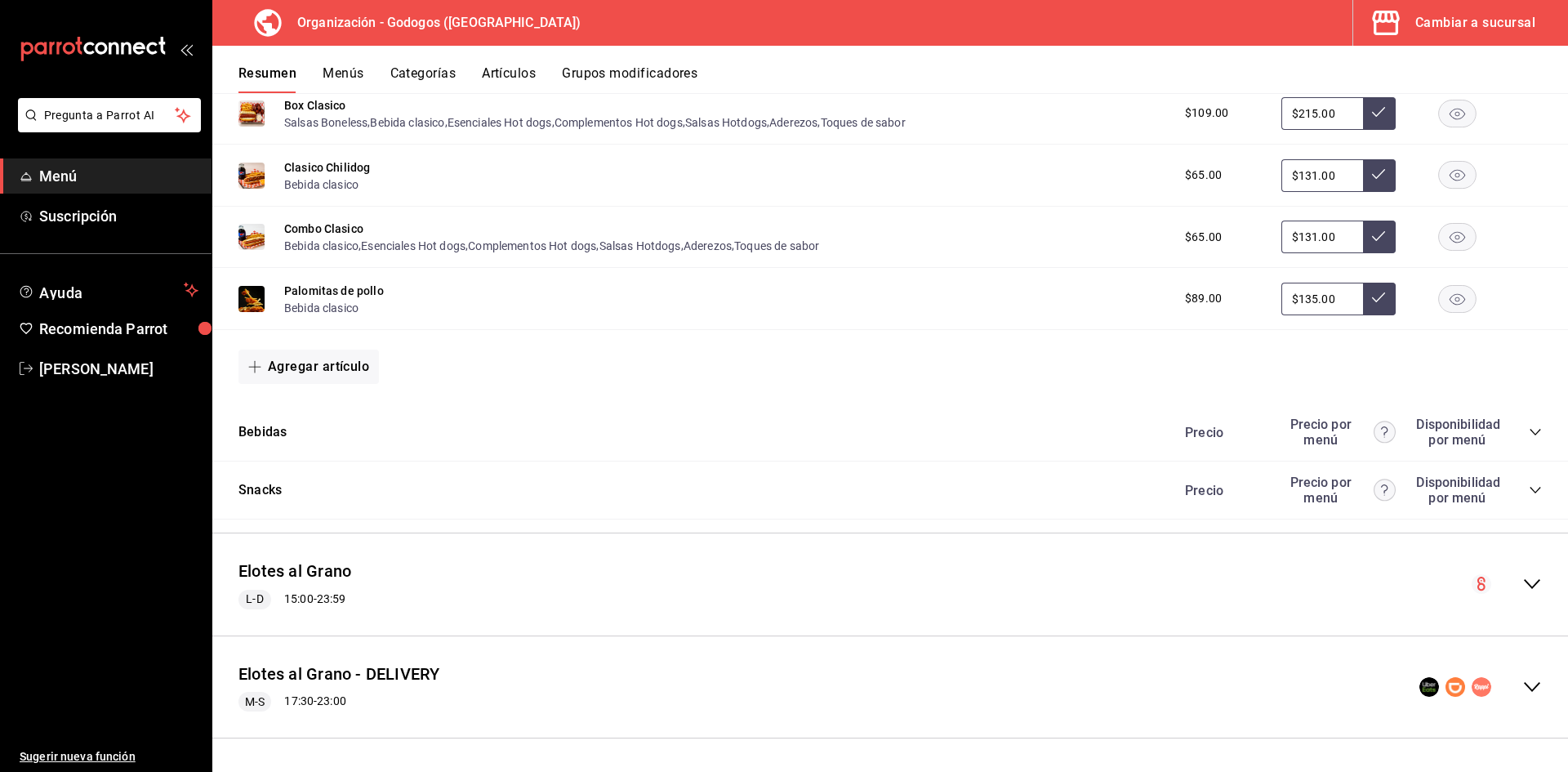
click at [1529, 429] on div "Bebidas Precio Precio por menú Disponibilidad por menú" at bounding box center [890, 433] width 1355 height 58
click at [1529, 434] on icon "collapse-category-row" at bounding box center [1534, 432] width 11 height 7
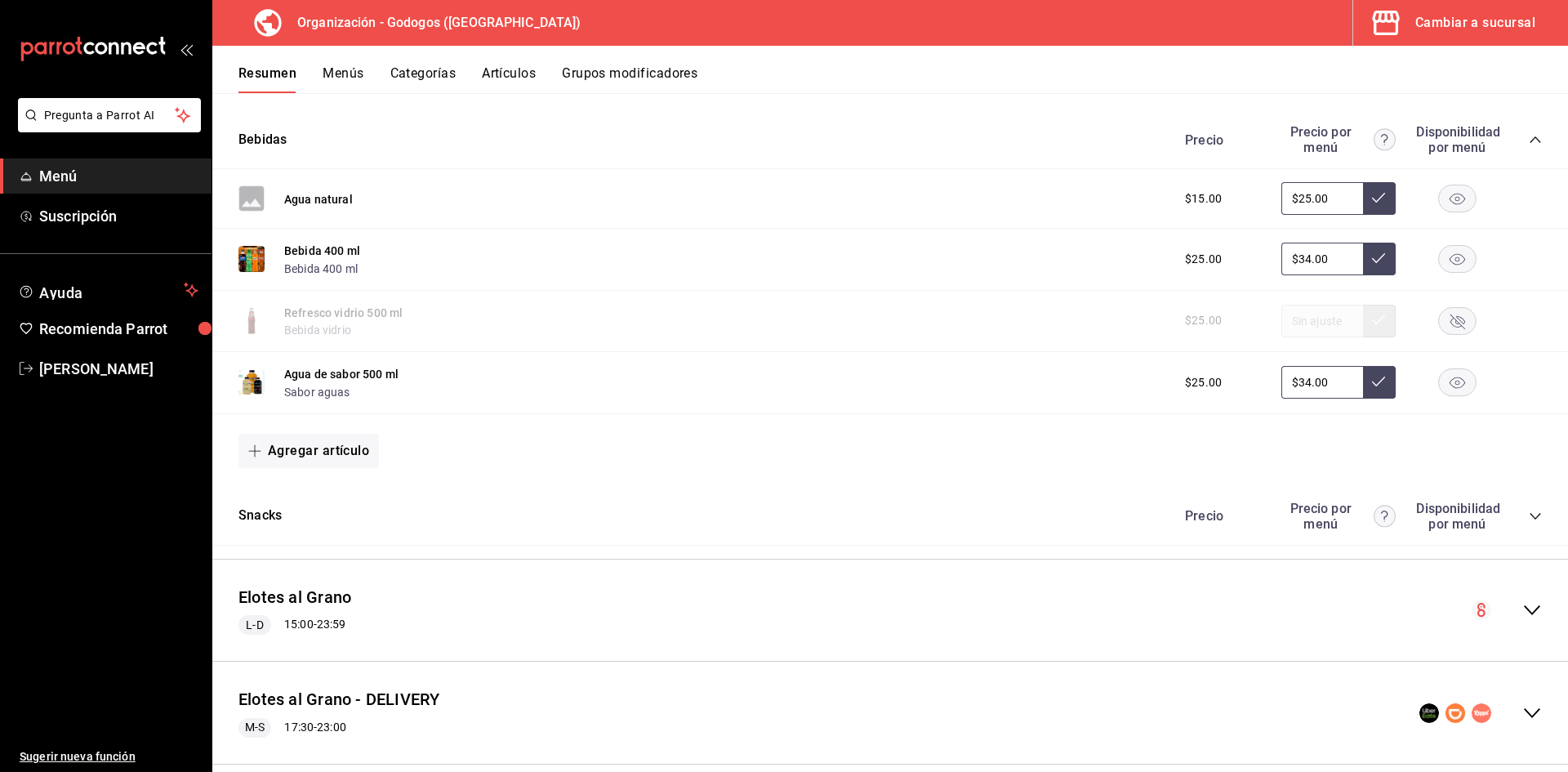
scroll to position [3187, 0]
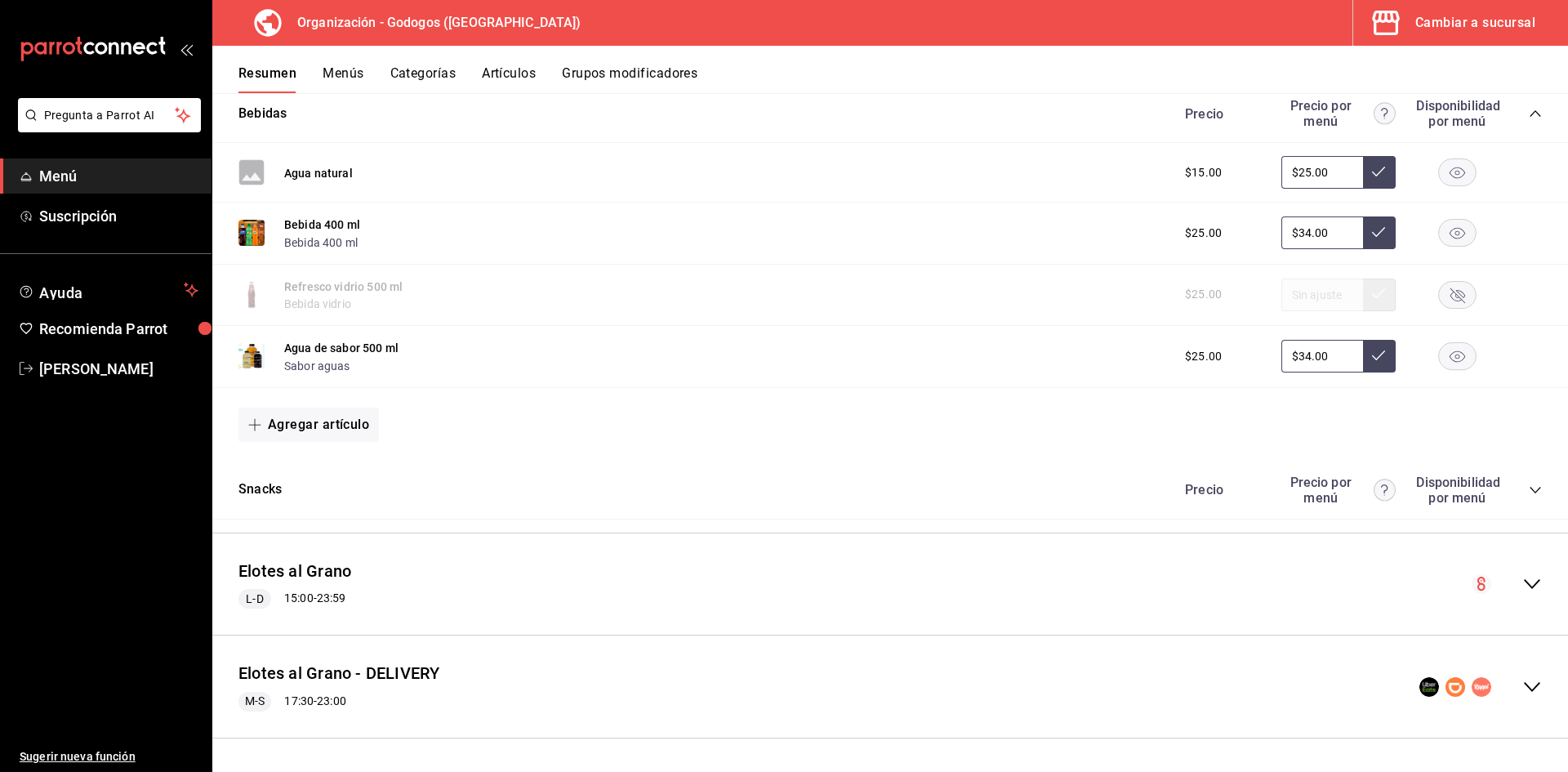
click at [1529, 491] on icon "collapse-category-row" at bounding box center [1534, 490] width 11 height 7
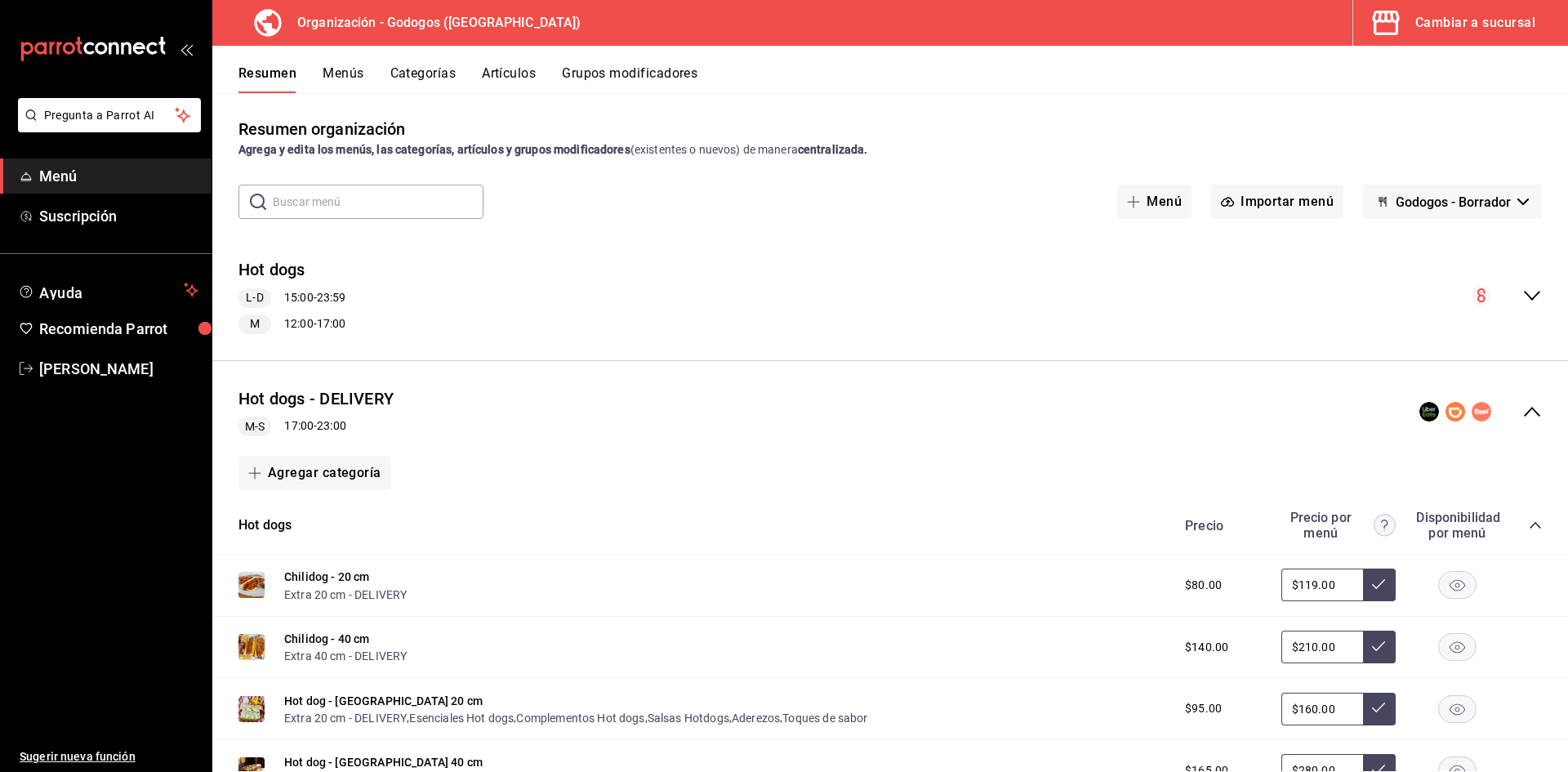
scroll to position [0, 0]
click at [1491, 207] on span "Godogos - Borrador" at bounding box center [1453, 205] width 115 height 15
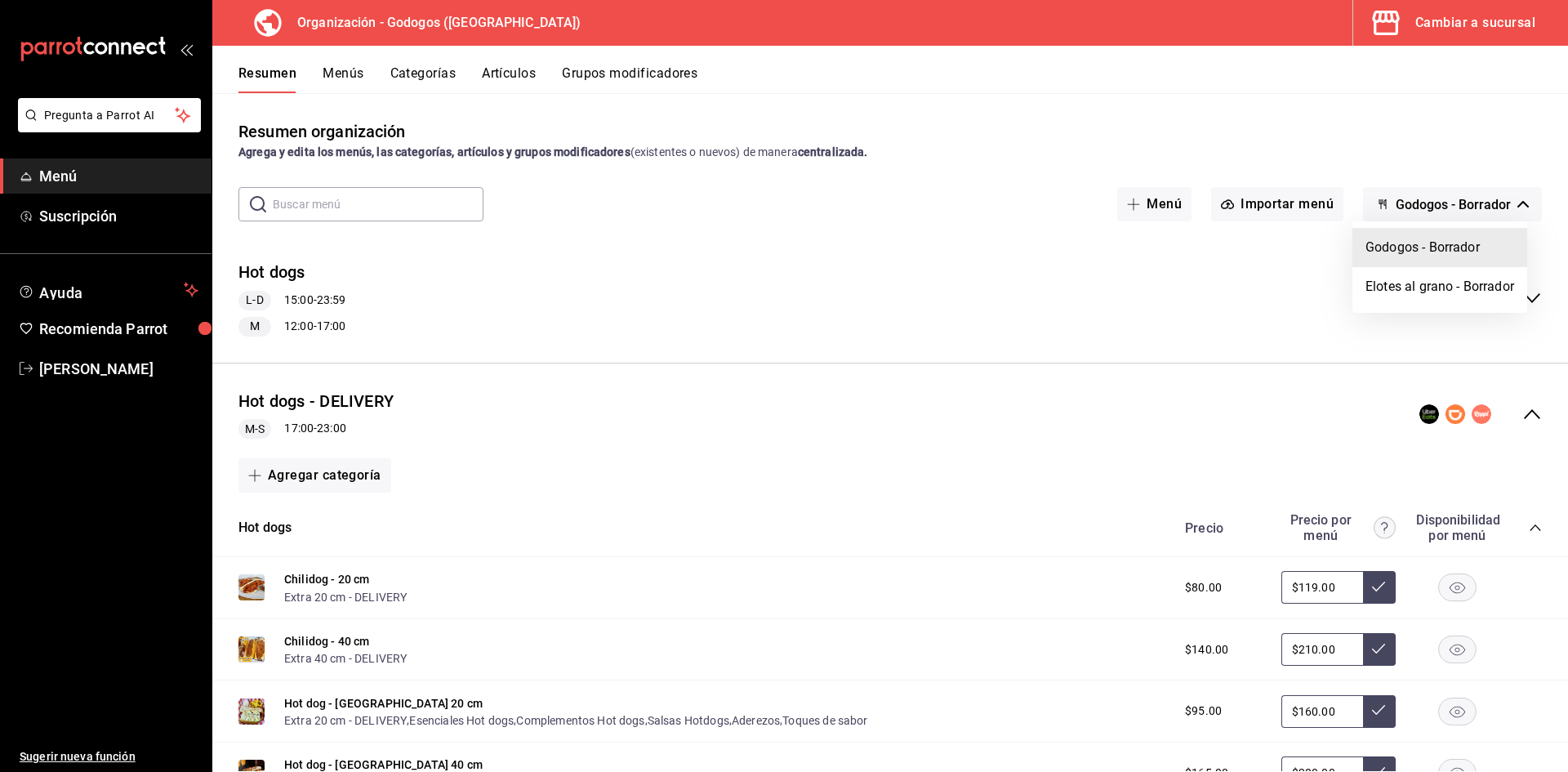
click at [1468, 241] on li "Godogos - Borrador" at bounding box center [1440, 247] width 175 height 40
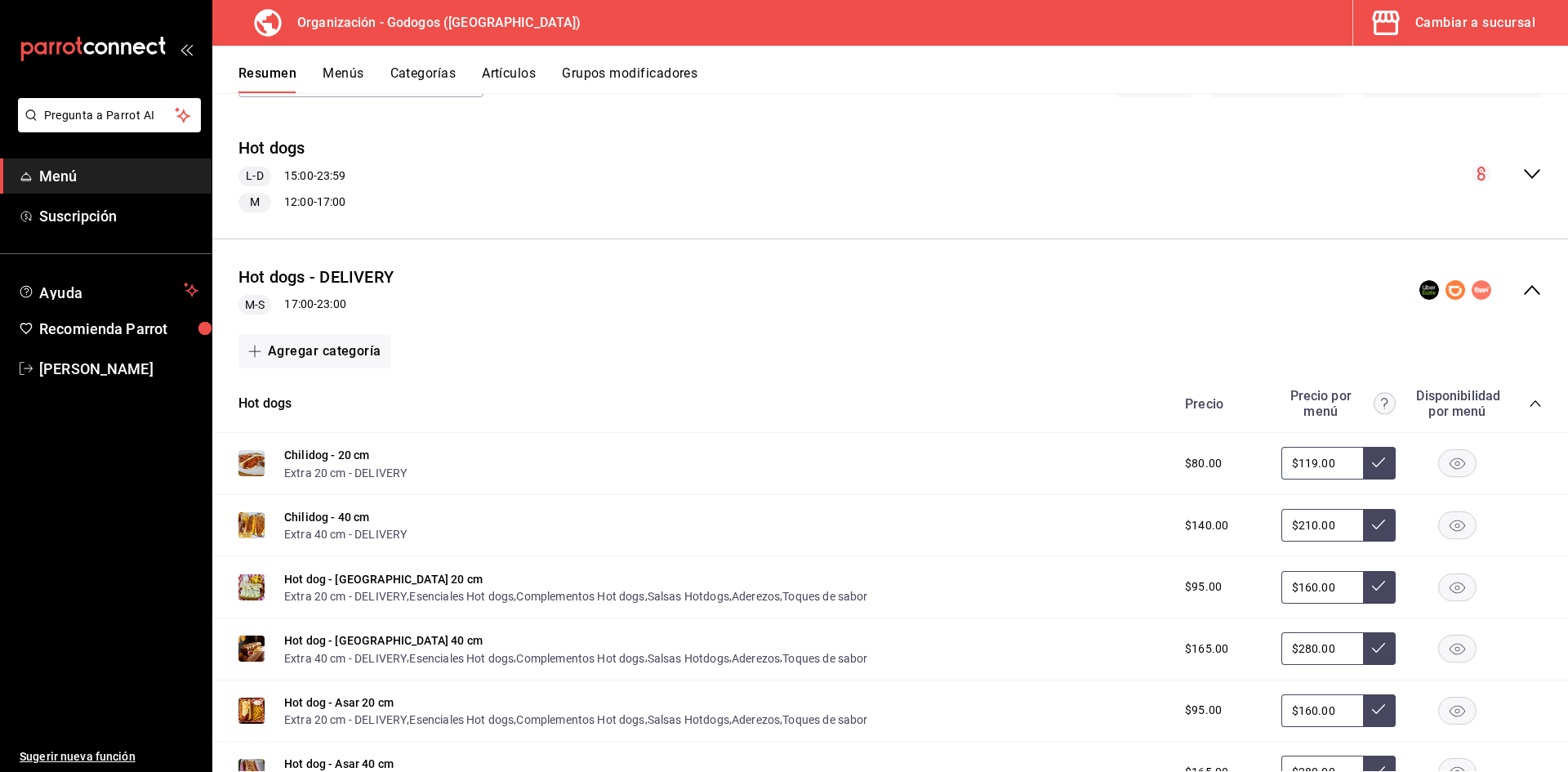
scroll to position [60, 0]
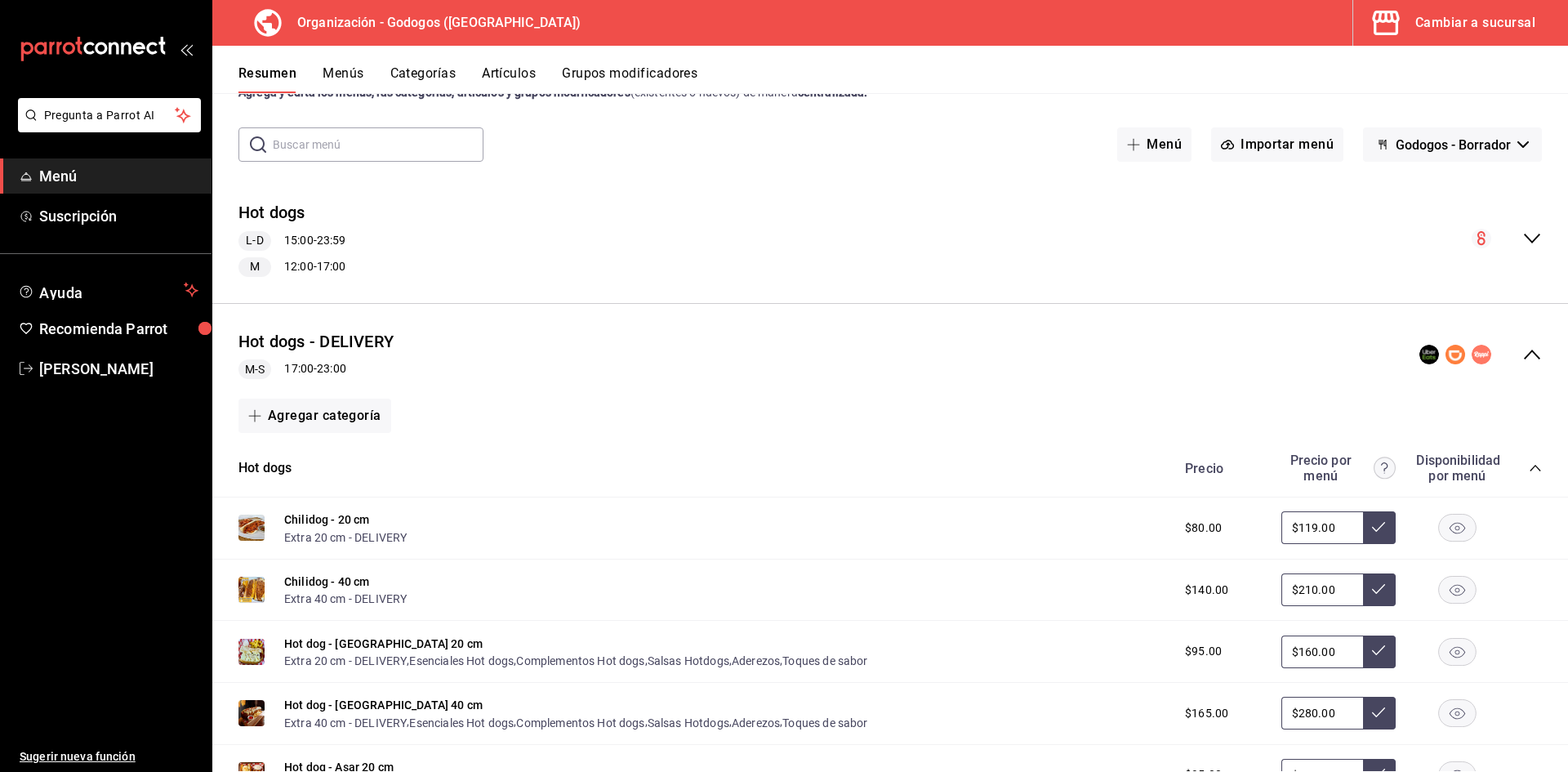
click at [346, 69] on button "Menús" at bounding box center [343, 79] width 41 height 28
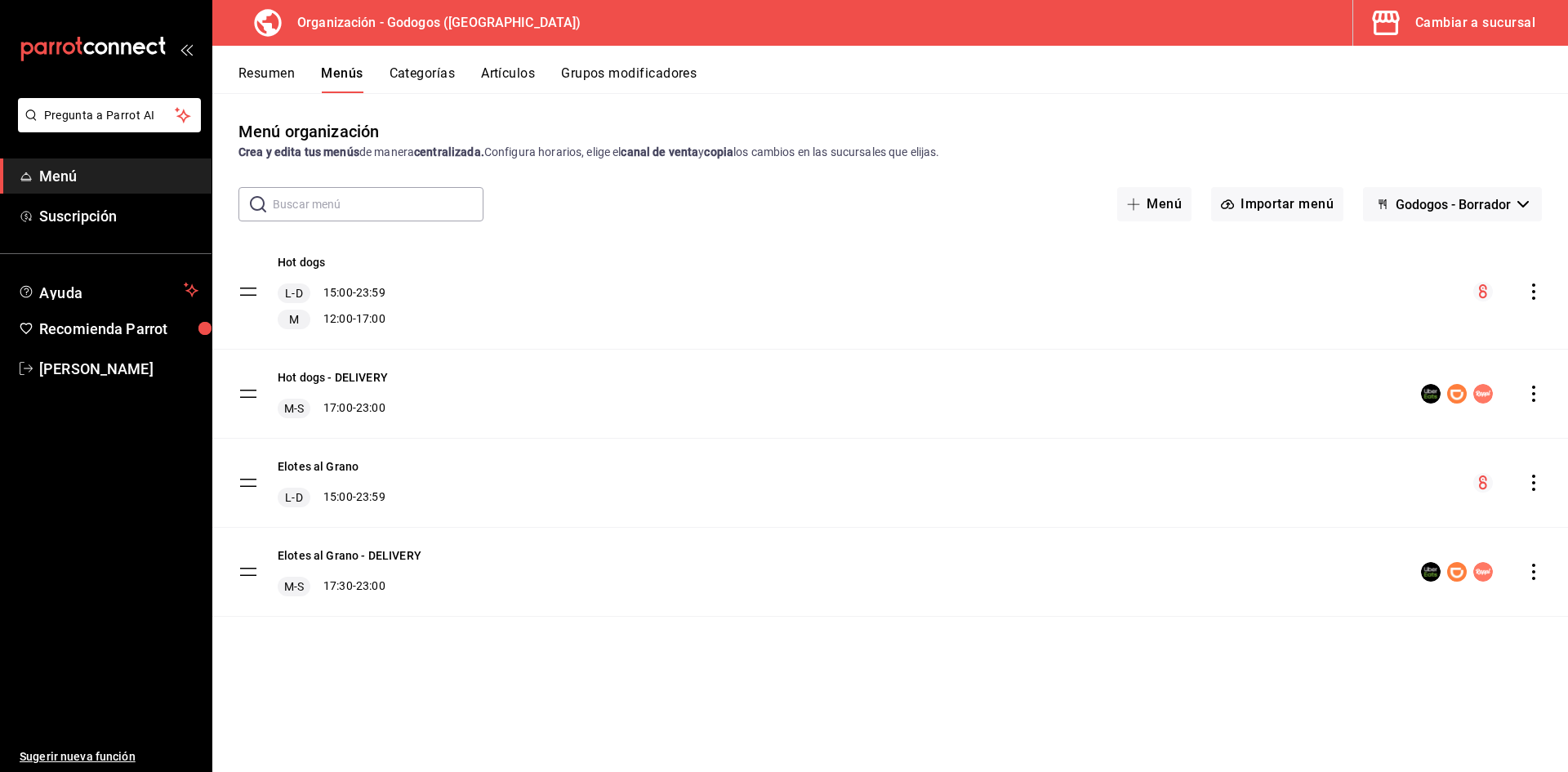
click at [1533, 395] on icon "actions" at bounding box center [1533, 393] width 16 height 16
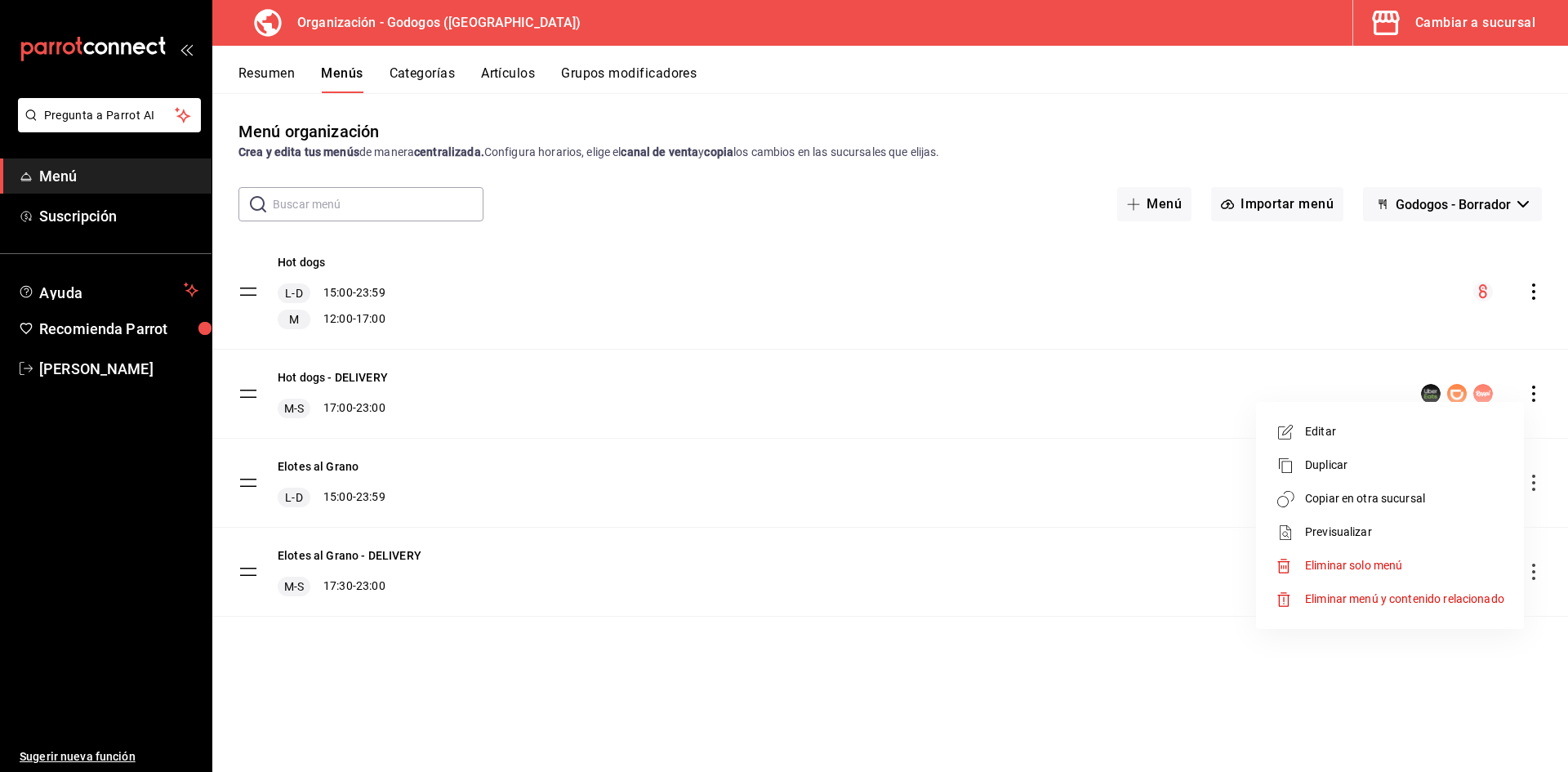
click at [1384, 497] on span "Copiar en otra sucursal" at bounding box center [1405, 499] width 199 height 17
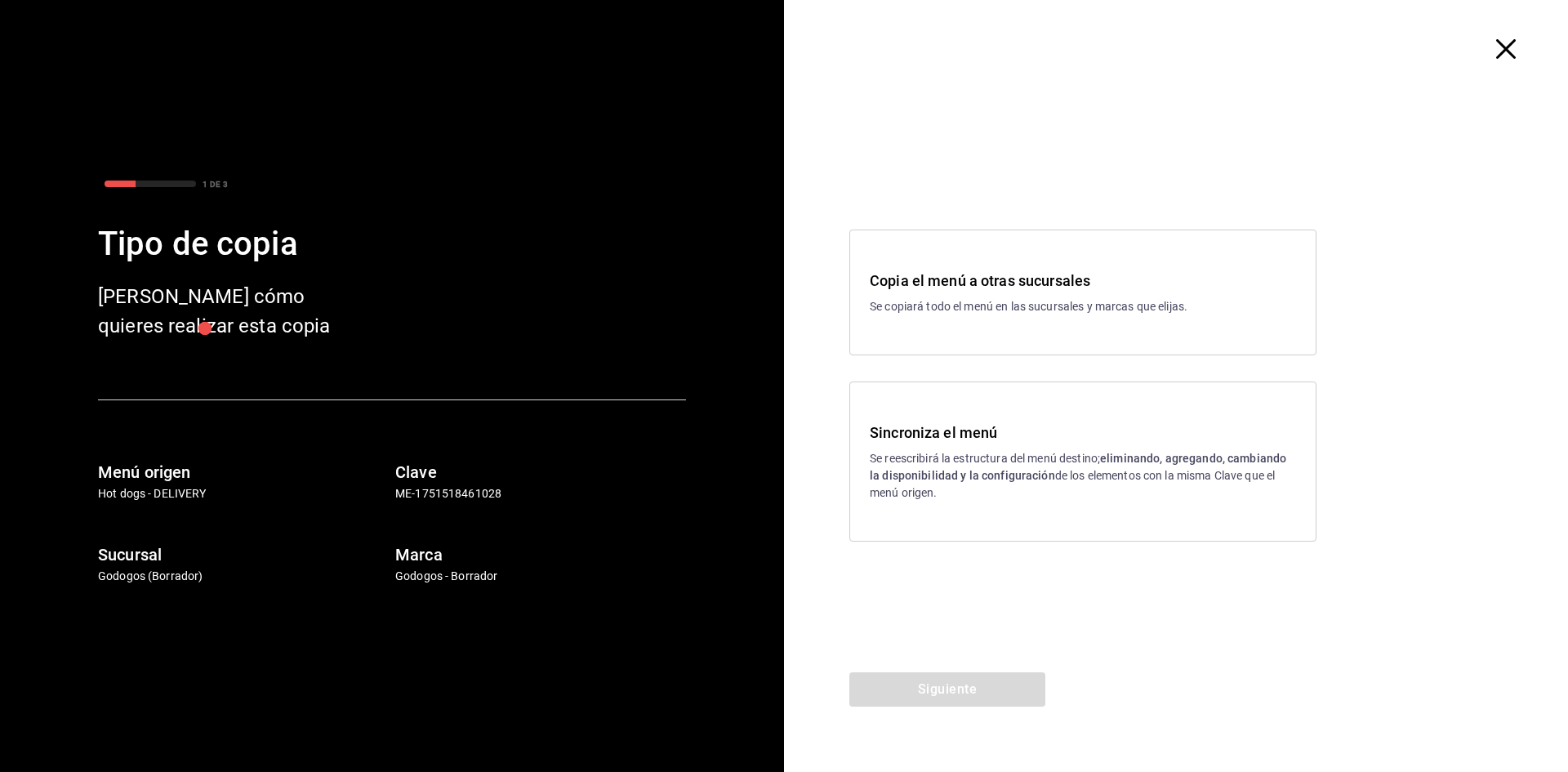
click at [1009, 429] on h3 "Sincroniza el menú" at bounding box center [1082, 432] width 426 height 22
click at [974, 694] on button "Siguiente" at bounding box center [947, 689] width 196 height 34
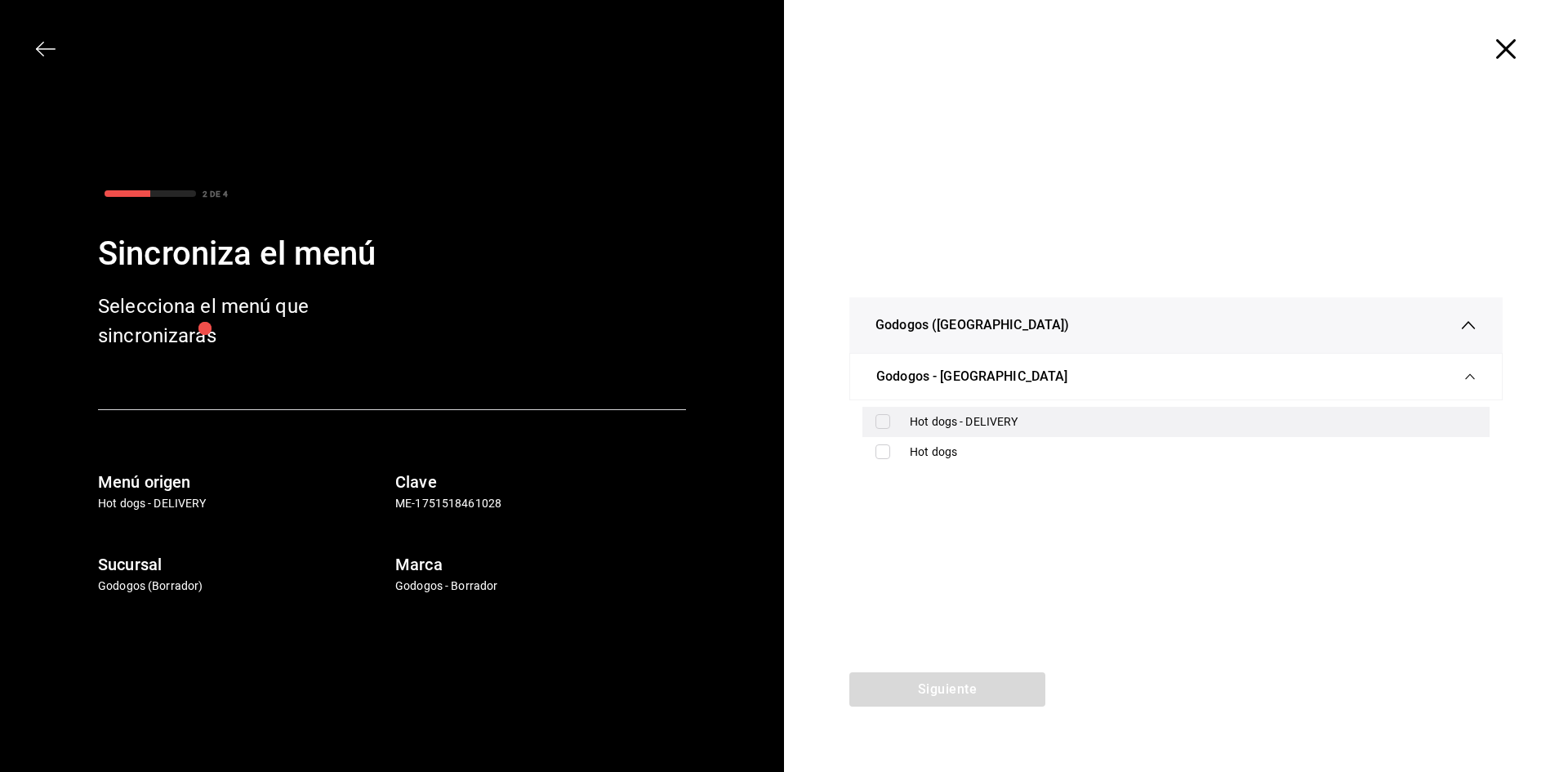
click at [884, 419] on input "checkbox" at bounding box center [882, 421] width 14 height 14
checkbox input "true"
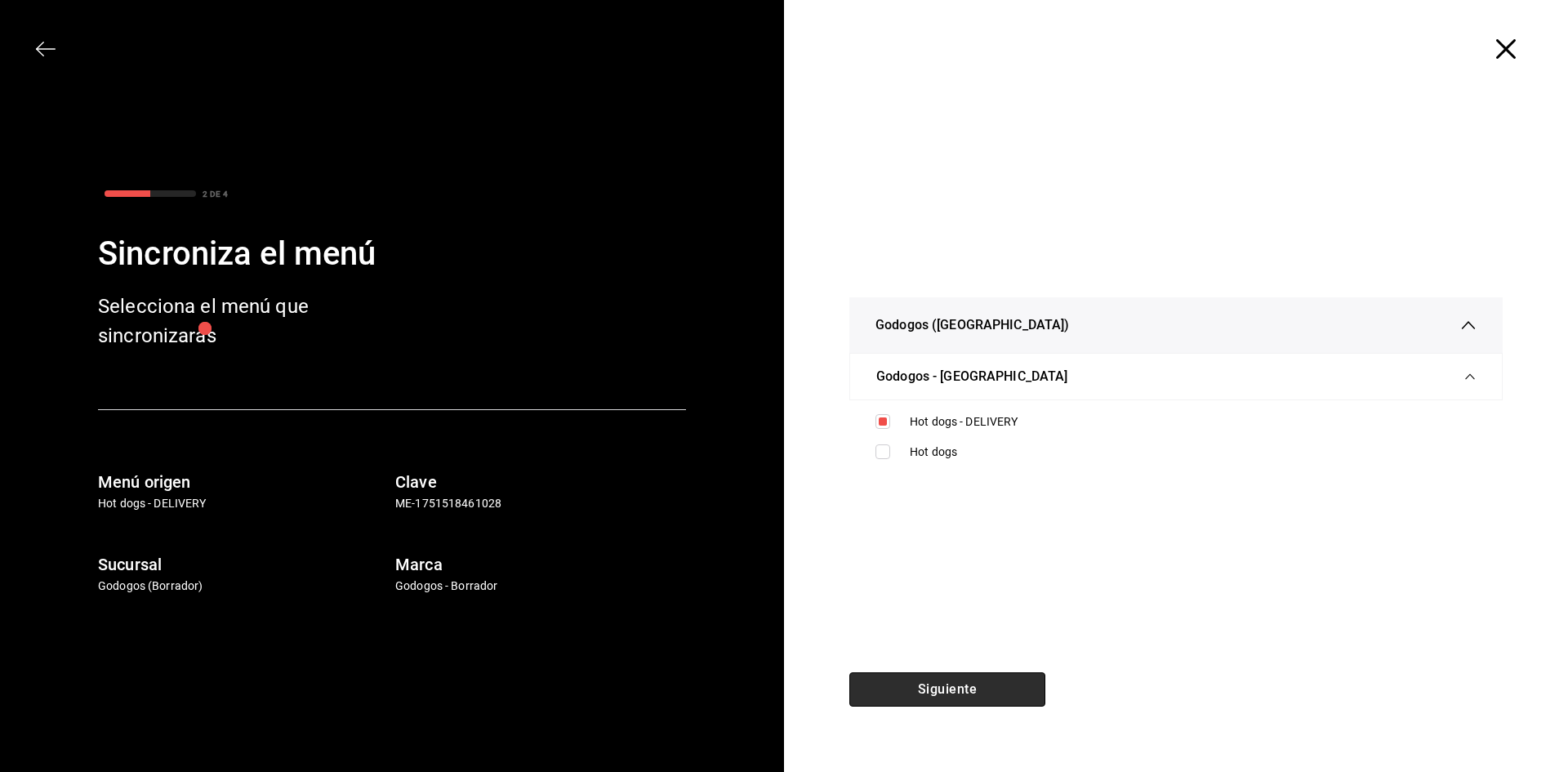
click at [985, 686] on button "Siguiente" at bounding box center [947, 689] width 196 height 34
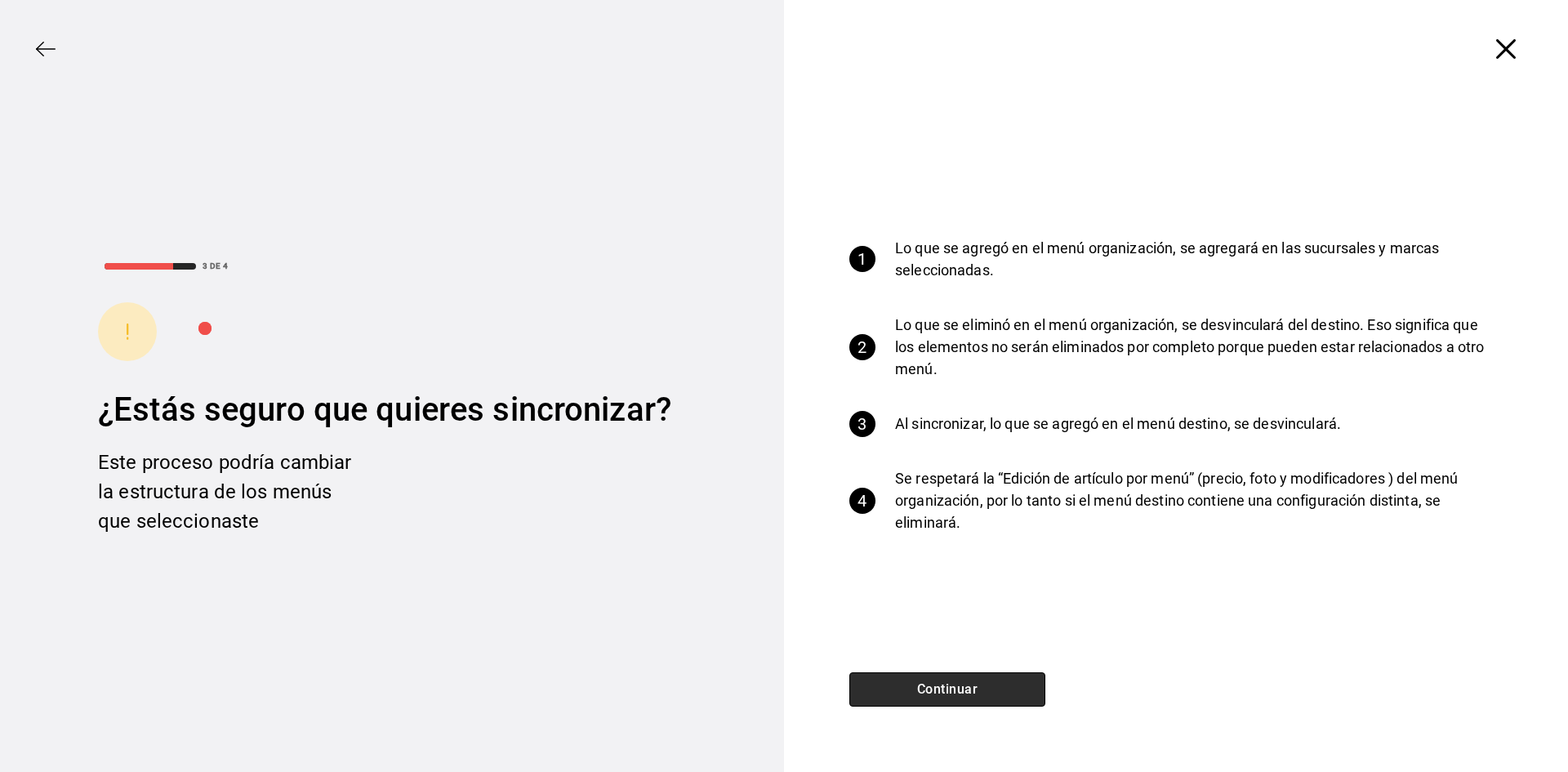
click at [987, 684] on button "Continuar" at bounding box center [947, 689] width 196 height 34
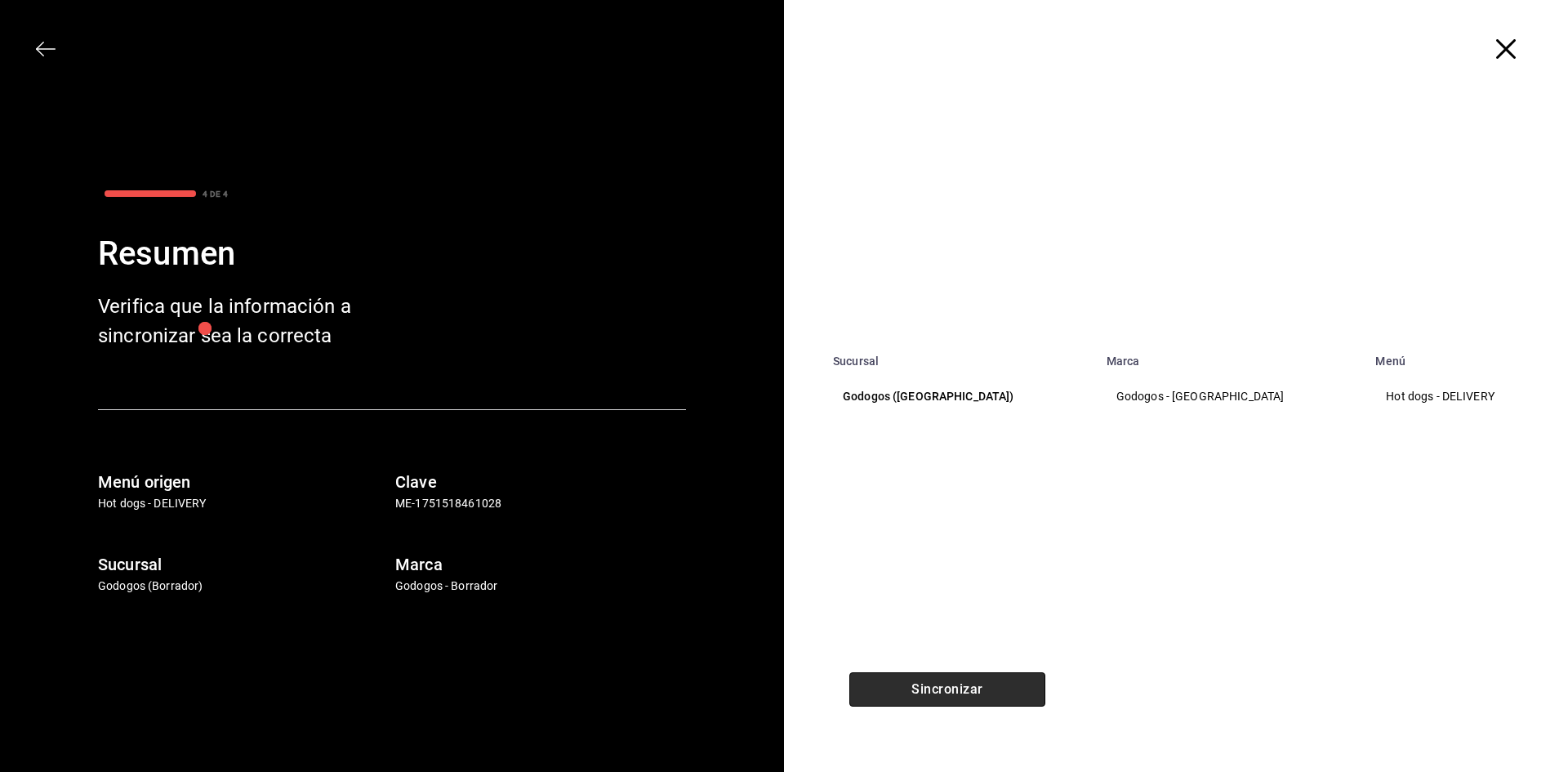
click at [989, 684] on button "Sincronizar" at bounding box center [947, 689] width 196 height 34
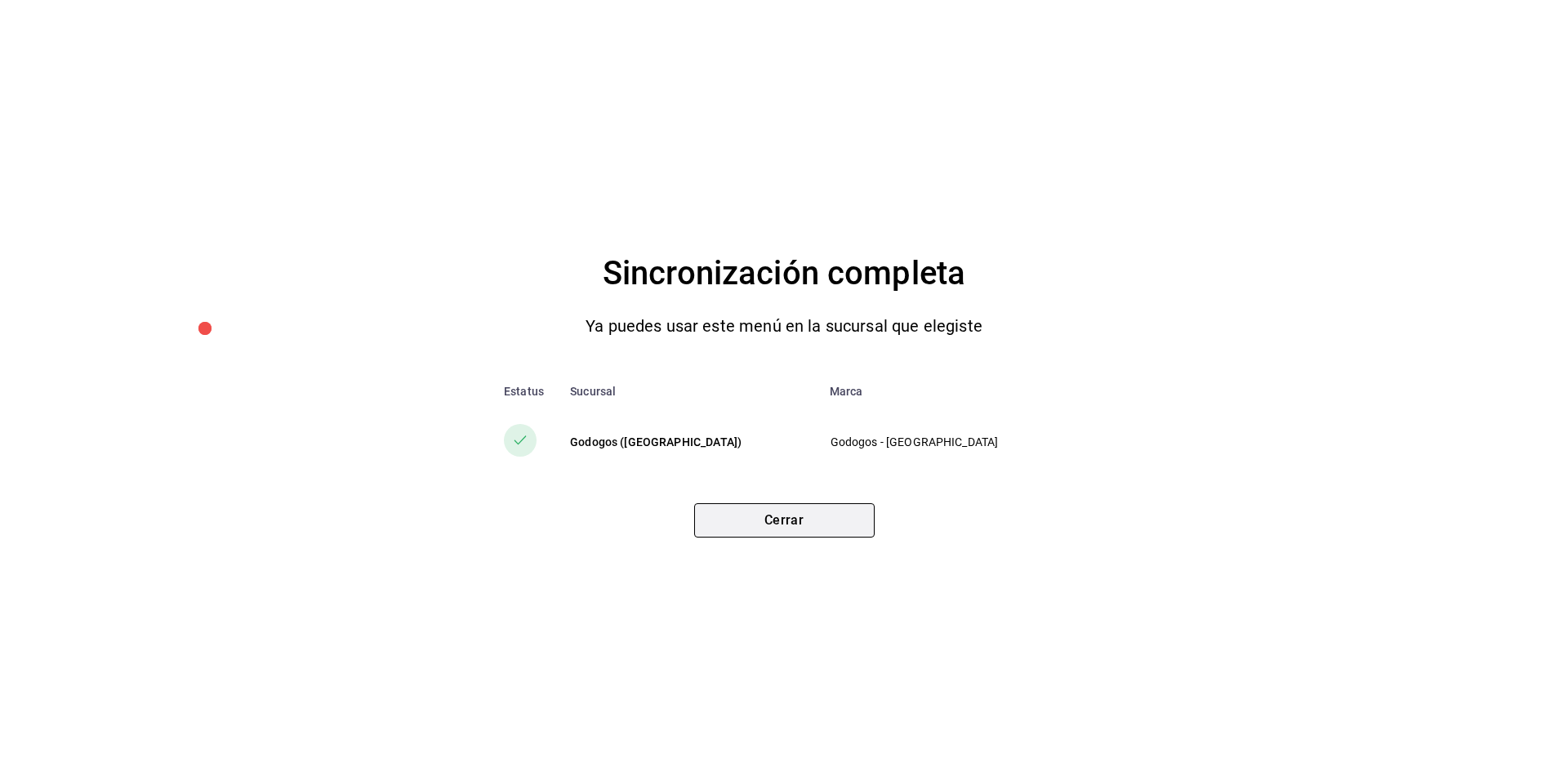
click at [796, 524] on button "Cerrar" at bounding box center [784, 520] width 181 height 34
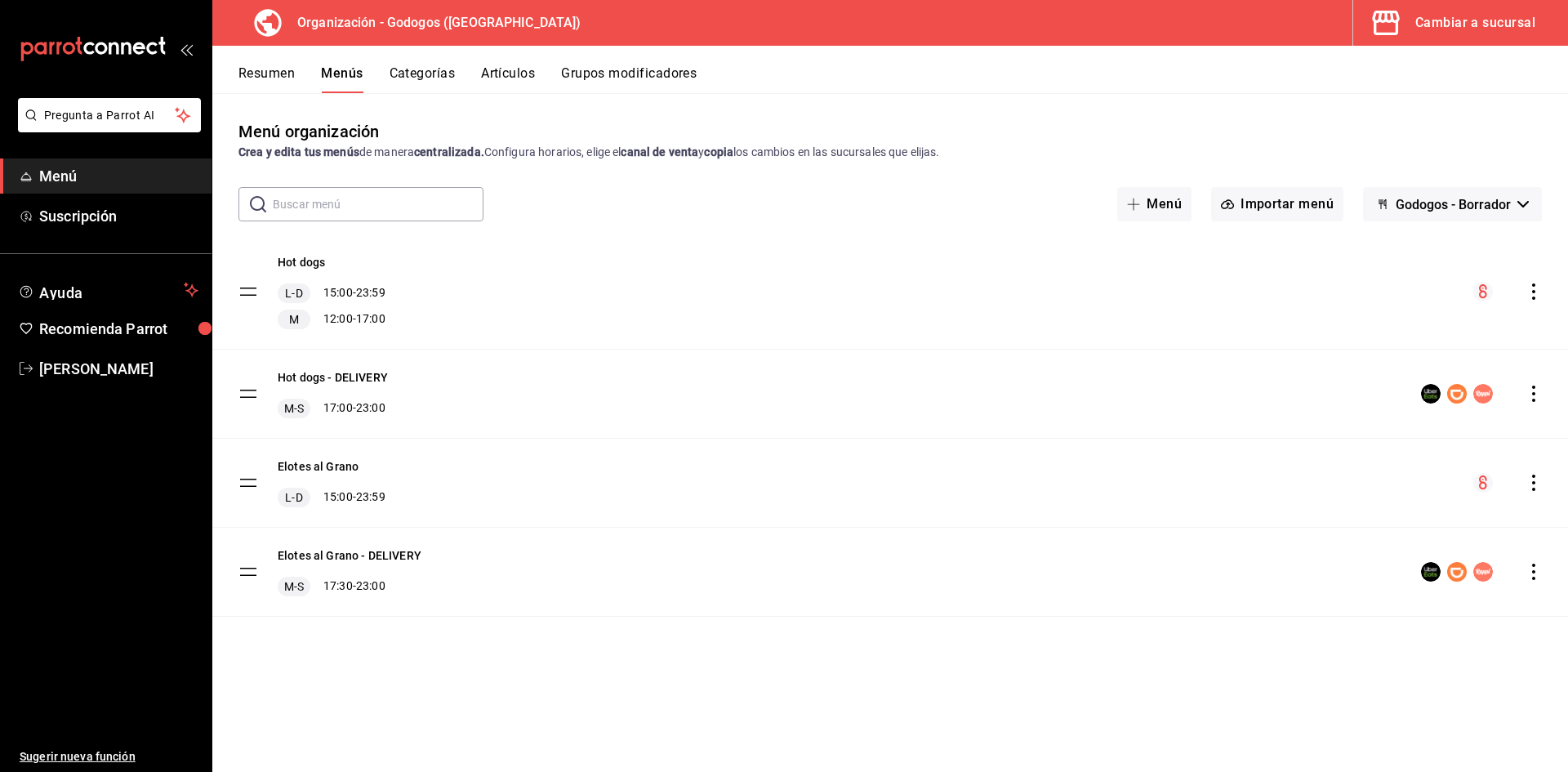
click at [1458, 31] on div "Cambiar a sucursal" at bounding box center [1475, 23] width 120 height 23
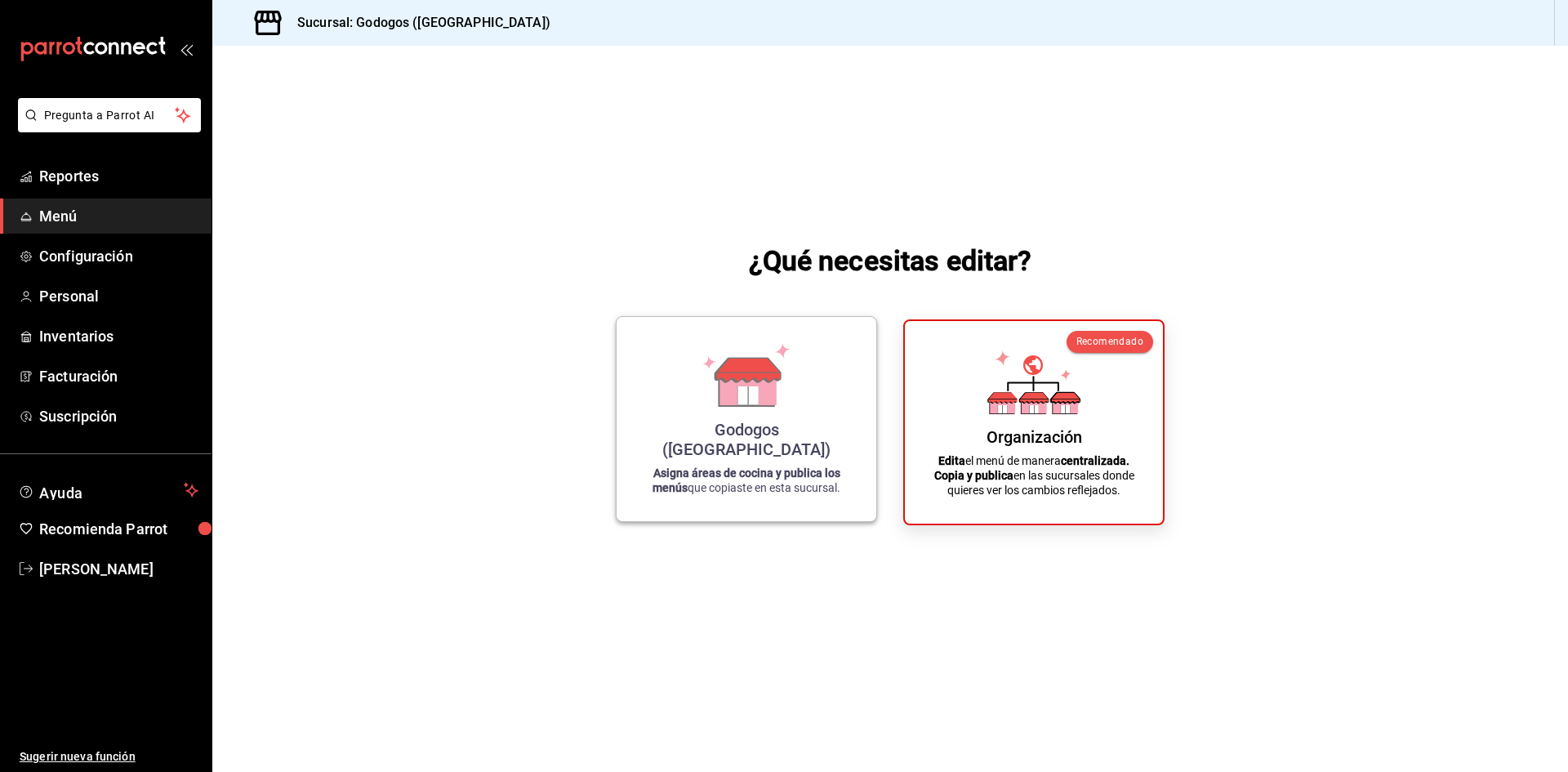
click at [757, 404] on icon at bounding box center [747, 395] width 20 height 18
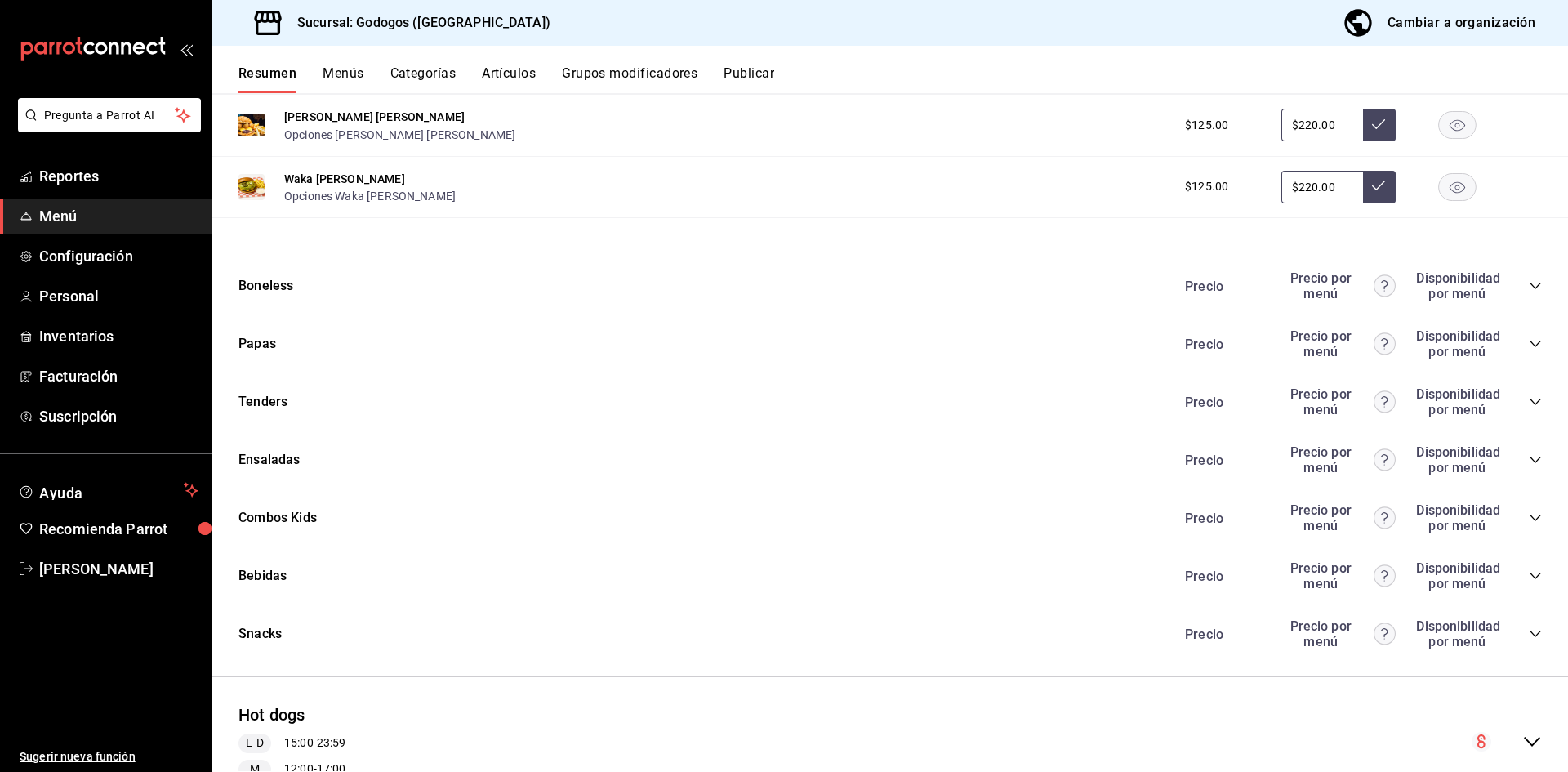
scroll to position [1388, 0]
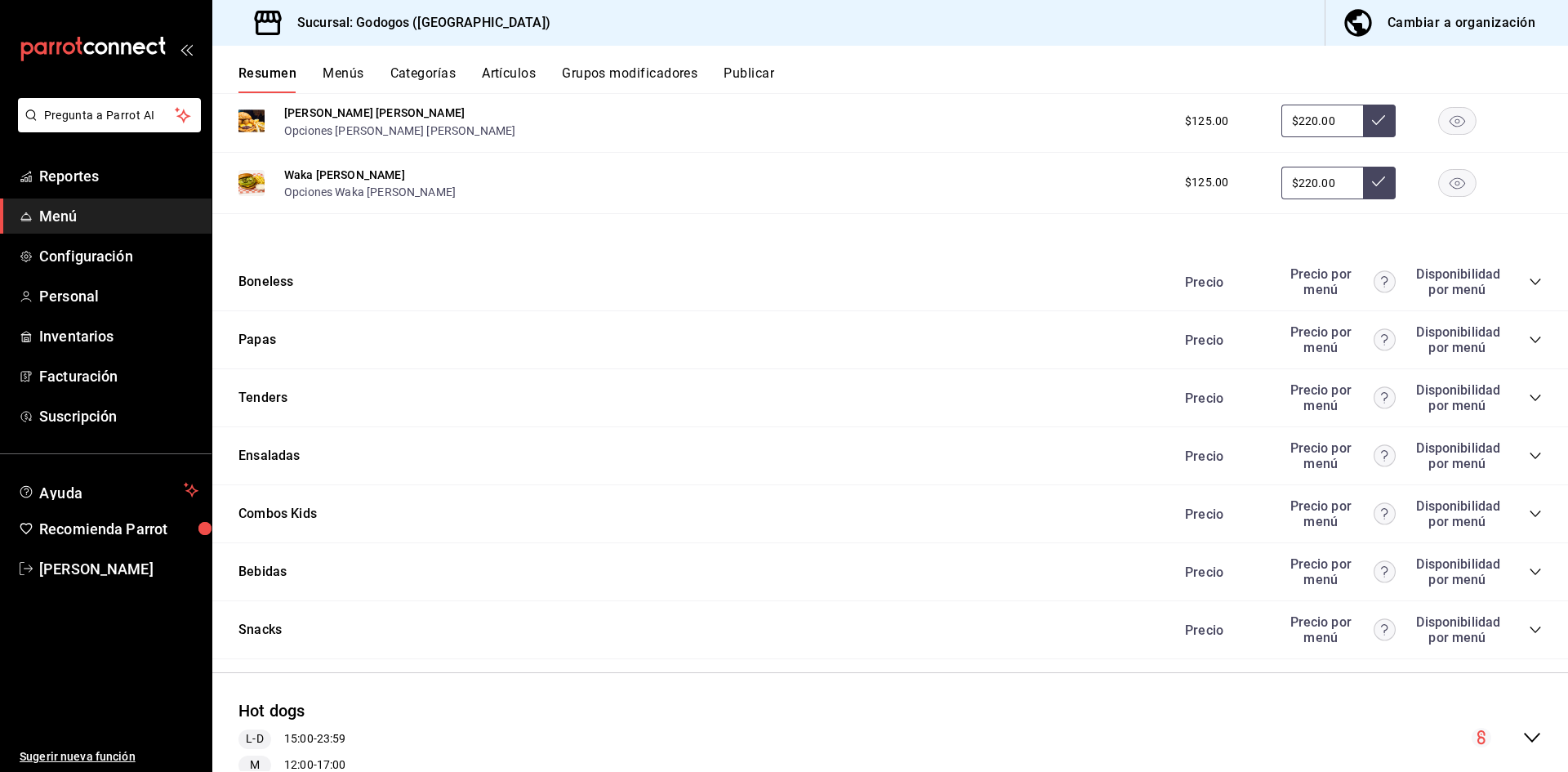
click at [1528, 453] on icon "collapse-category-row" at bounding box center [1535, 456] width 14 height 14
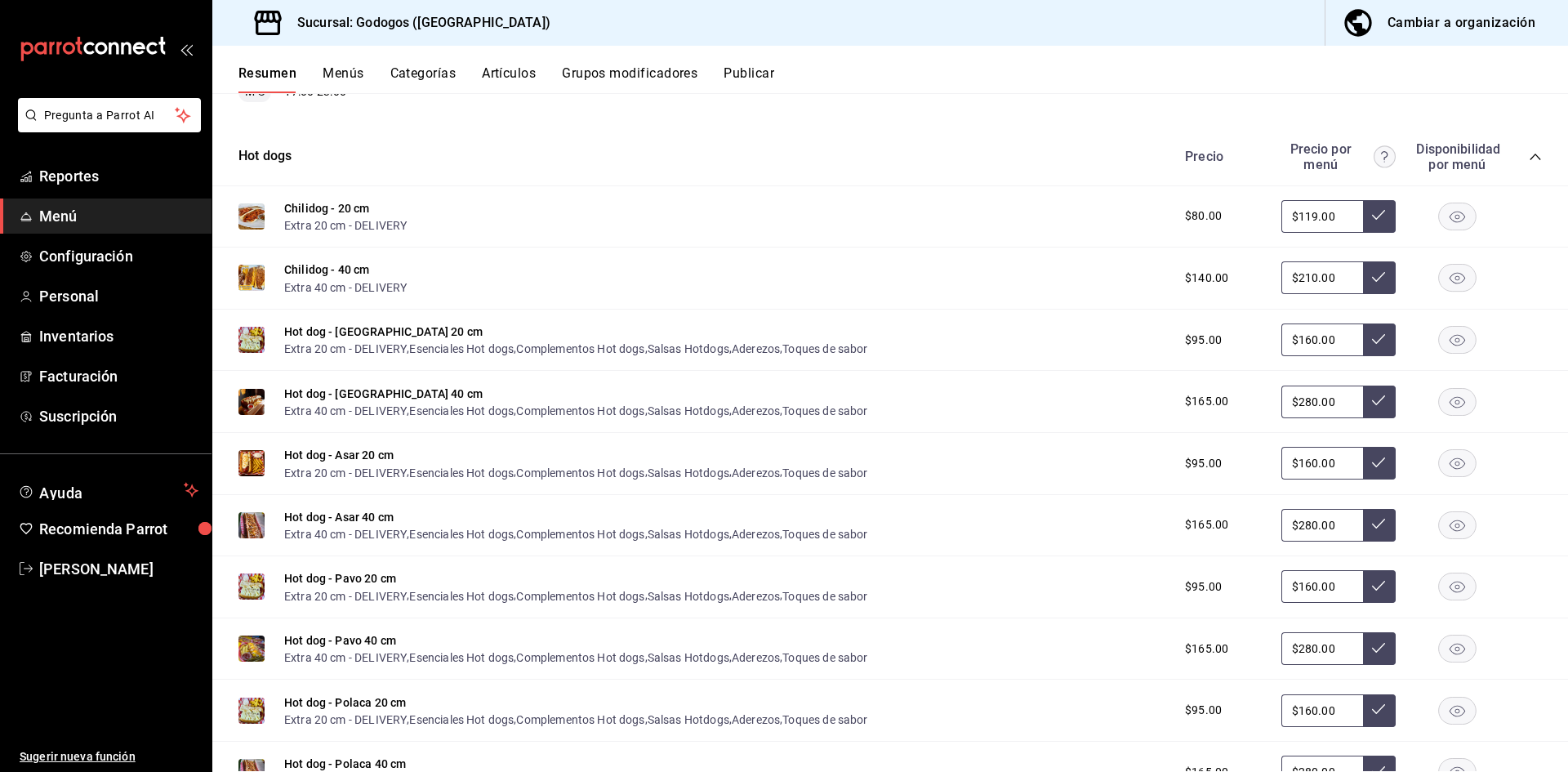
scroll to position [0, 0]
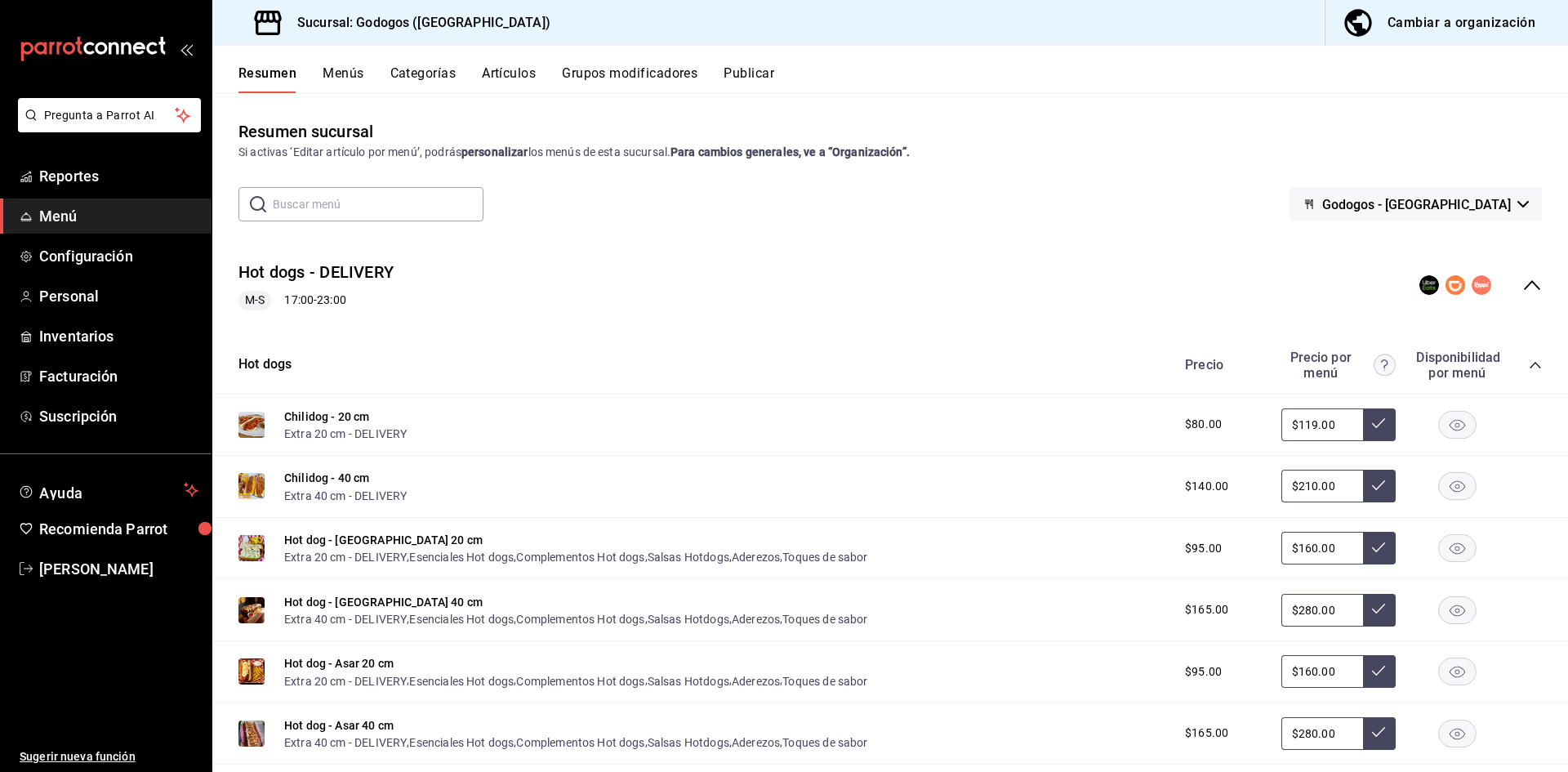
click at [763, 68] on button "Publicar" at bounding box center [749, 79] width 50 height 28
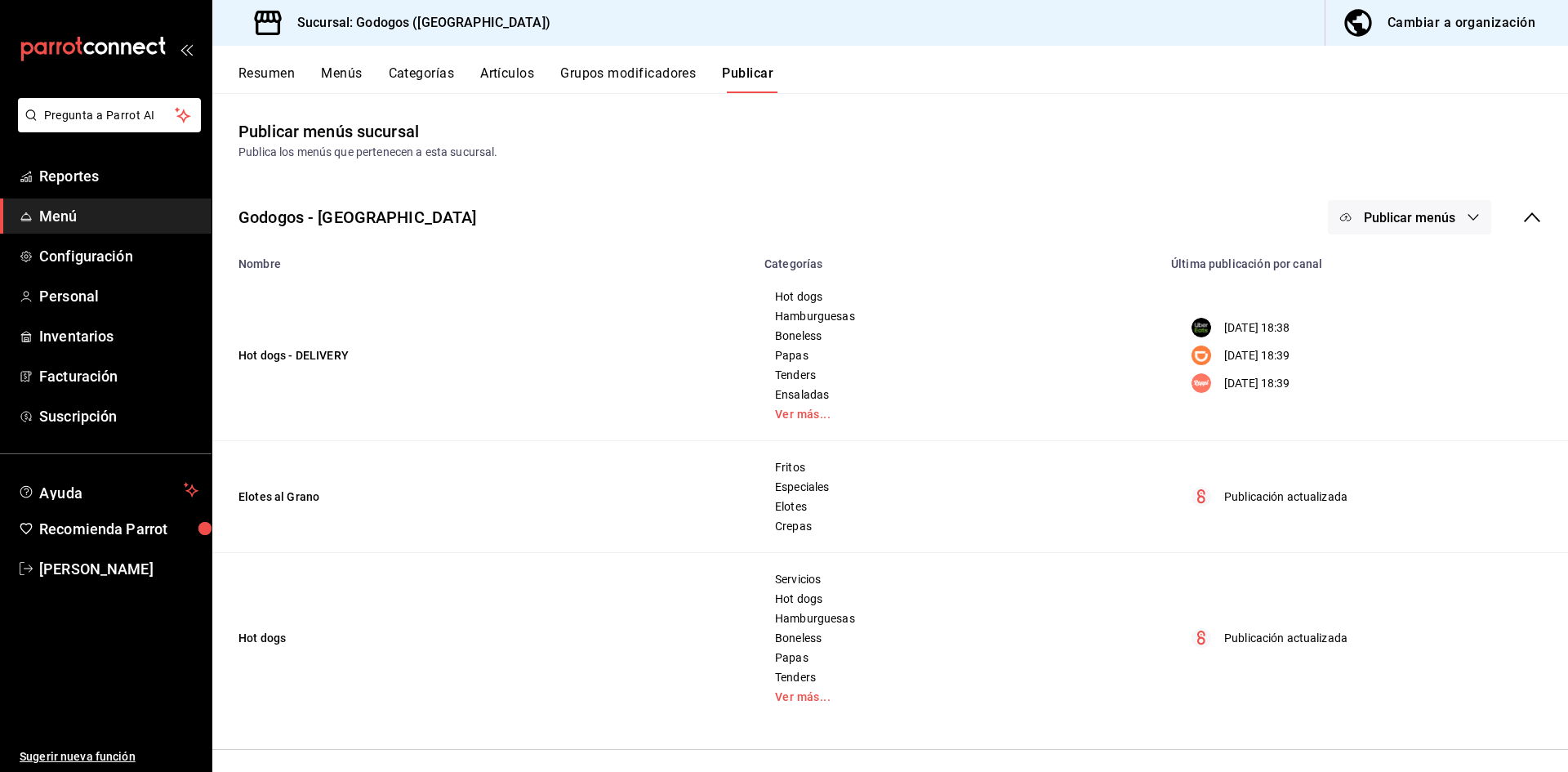
click at [1435, 219] on span "Publicar menús" at bounding box center [1410, 217] width 92 height 15
click at [1404, 277] on span "Uber Eats" at bounding box center [1420, 271] width 78 height 17
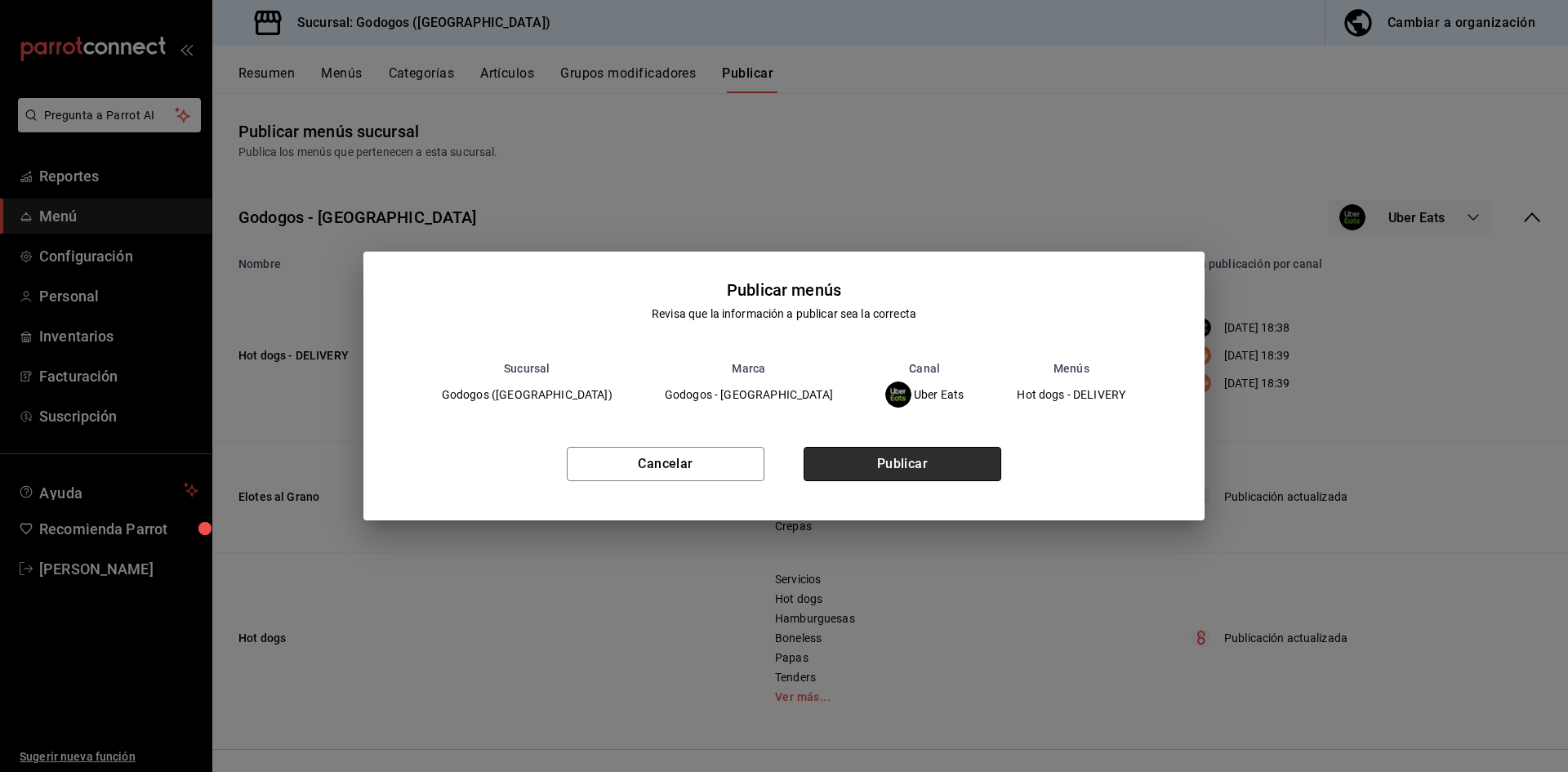
click at [908, 467] on button "Publicar" at bounding box center [902, 463] width 198 height 34
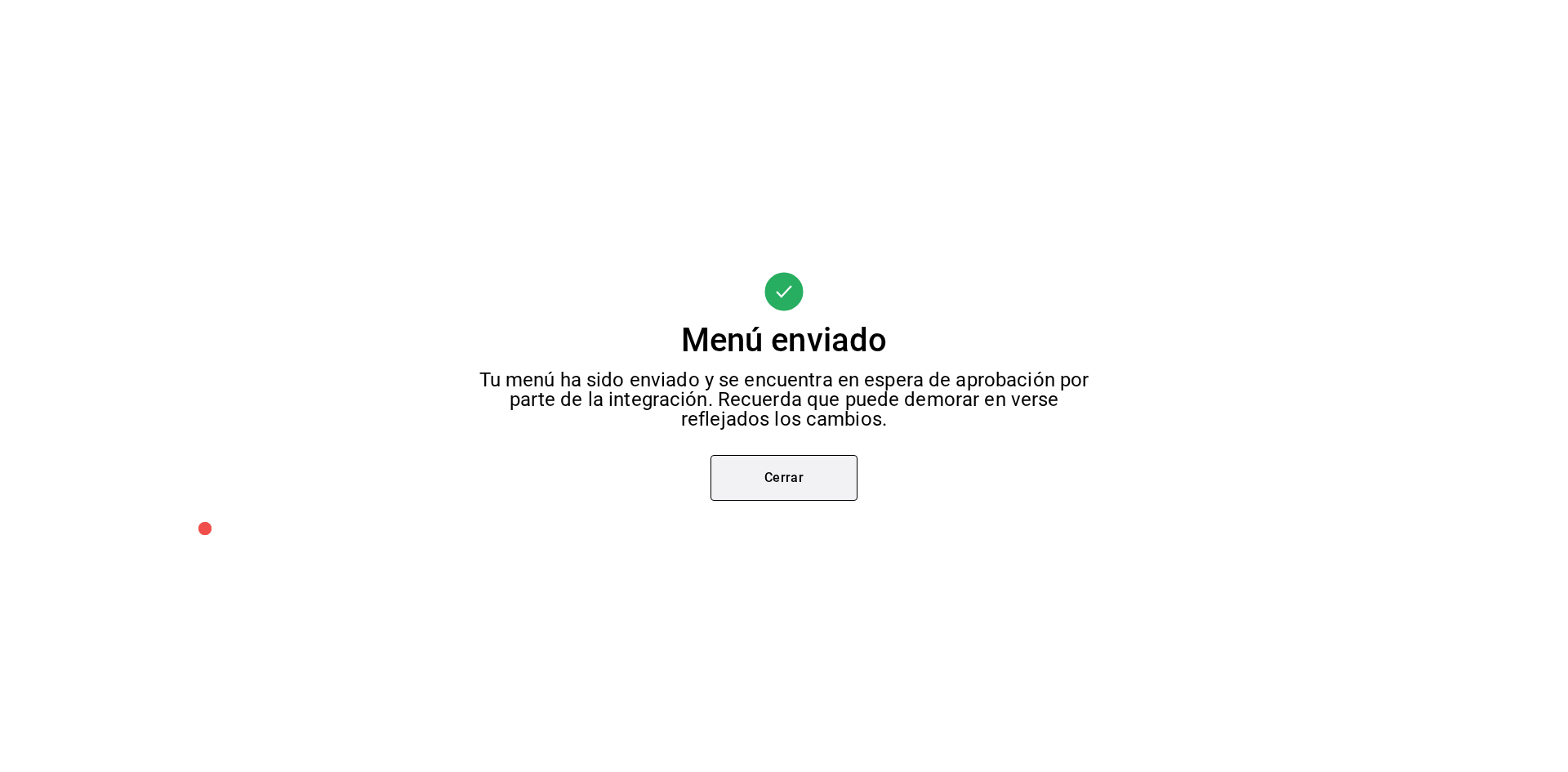
click at [781, 459] on button "Cerrar" at bounding box center [784, 477] width 147 height 45
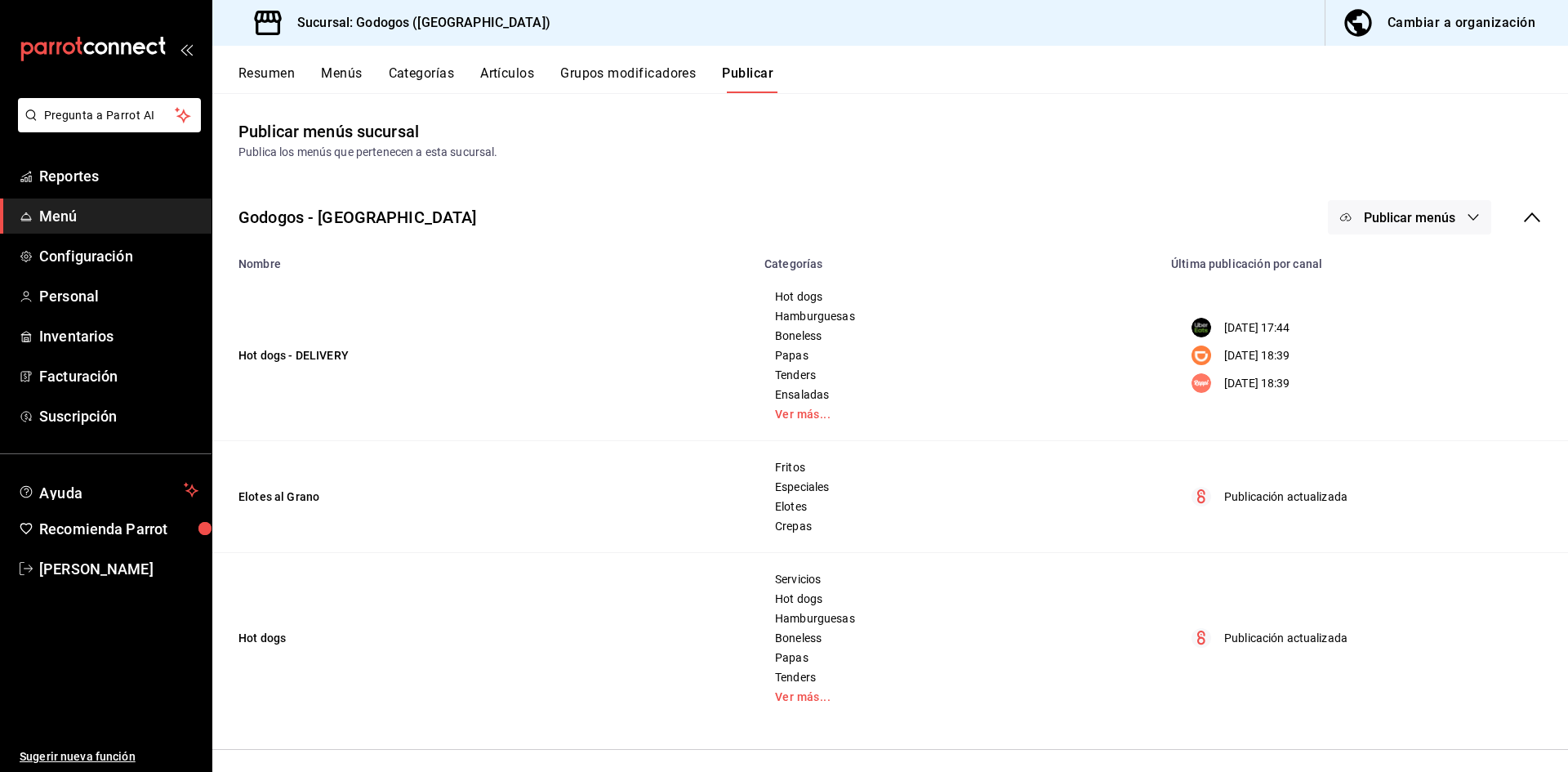
click at [1451, 218] on button "Publicar menús" at bounding box center [1409, 216] width 163 height 34
click at [1374, 318] on div at bounding box center [1358, 316] width 45 height 26
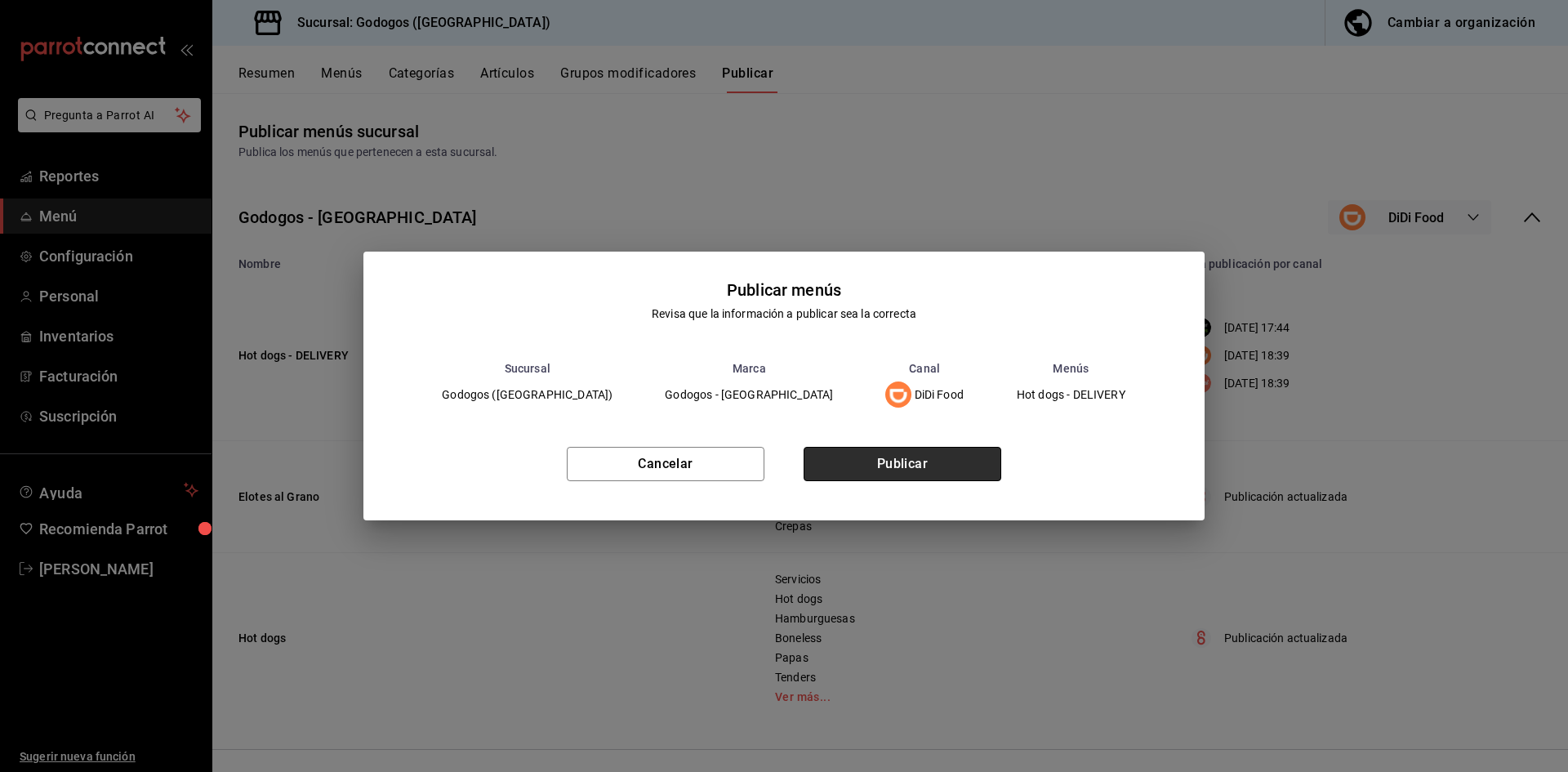
click at [918, 472] on button "Publicar" at bounding box center [902, 463] width 198 height 34
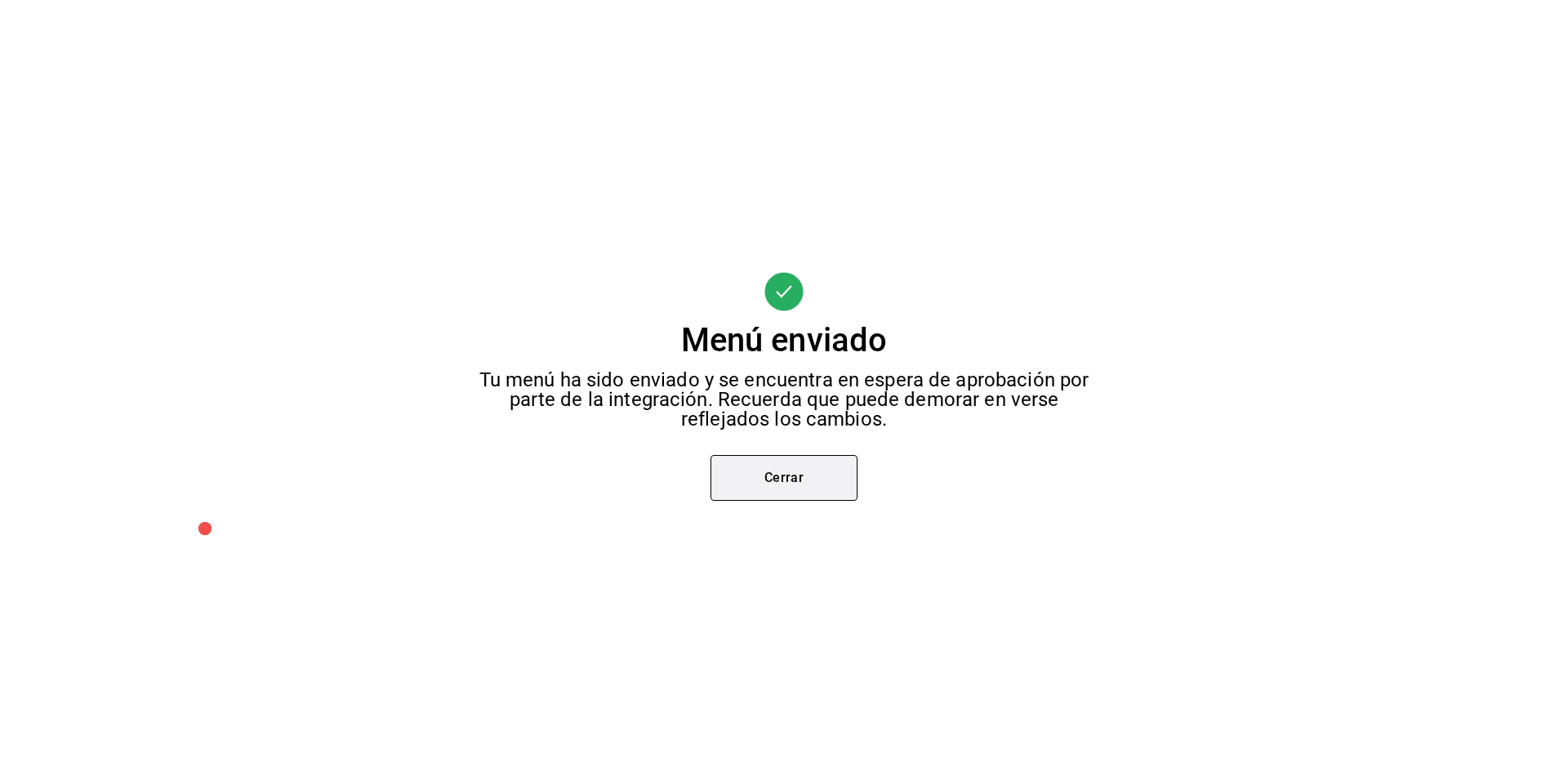
click at [798, 491] on button "Cerrar" at bounding box center [784, 477] width 147 height 45
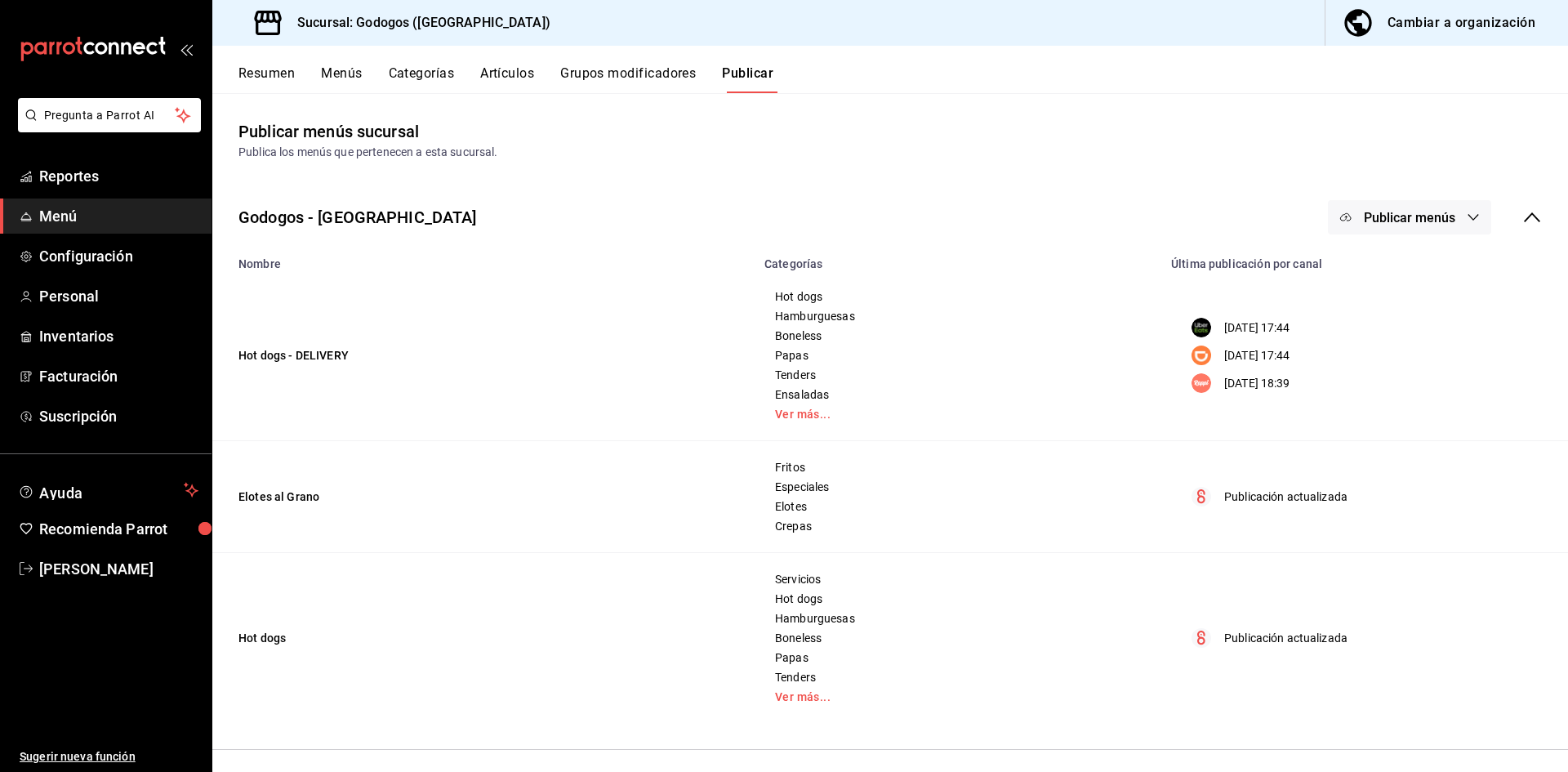
click at [1417, 222] on span "Publicar menús" at bounding box center [1410, 217] width 92 height 15
click at [1390, 375] on li "Rappi" at bounding box center [1398, 361] width 151 height 45
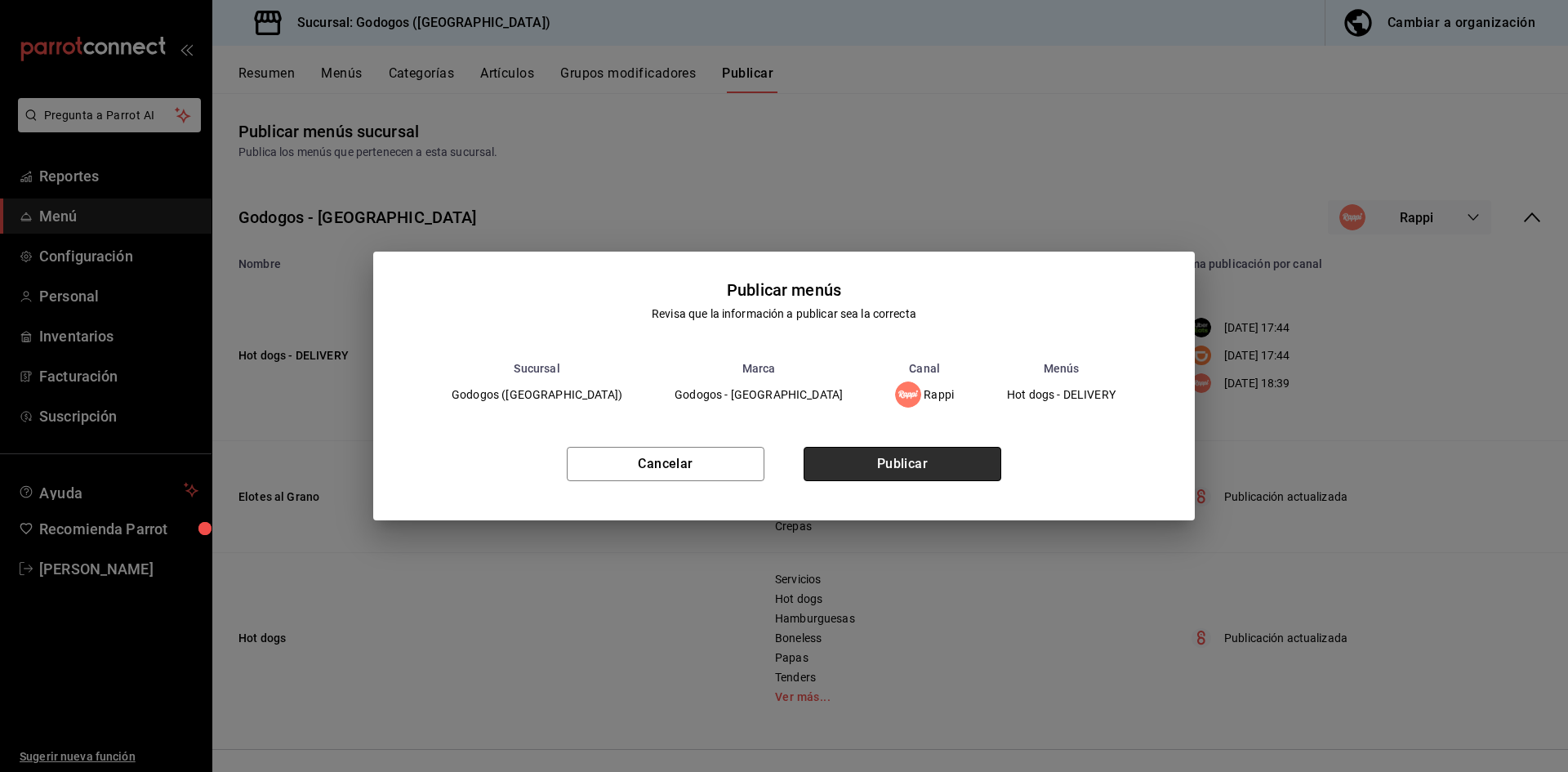
click at [953, 471] on button "Publicar" at bounding box center [902, 463] width 198 height 34
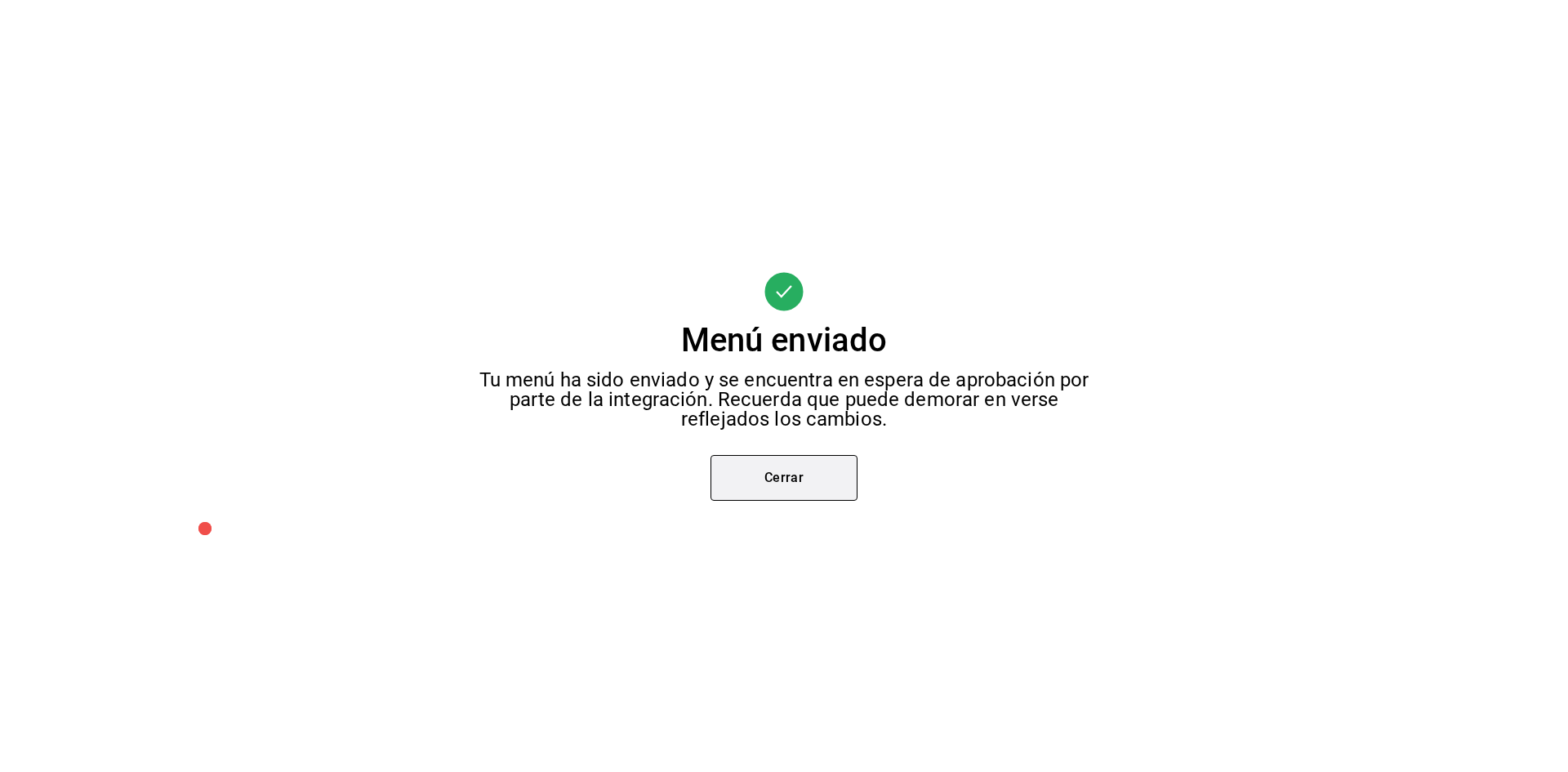
click at [754, 492] on button "Cerrar" at bounding box center [784, 477] width 147 height 45
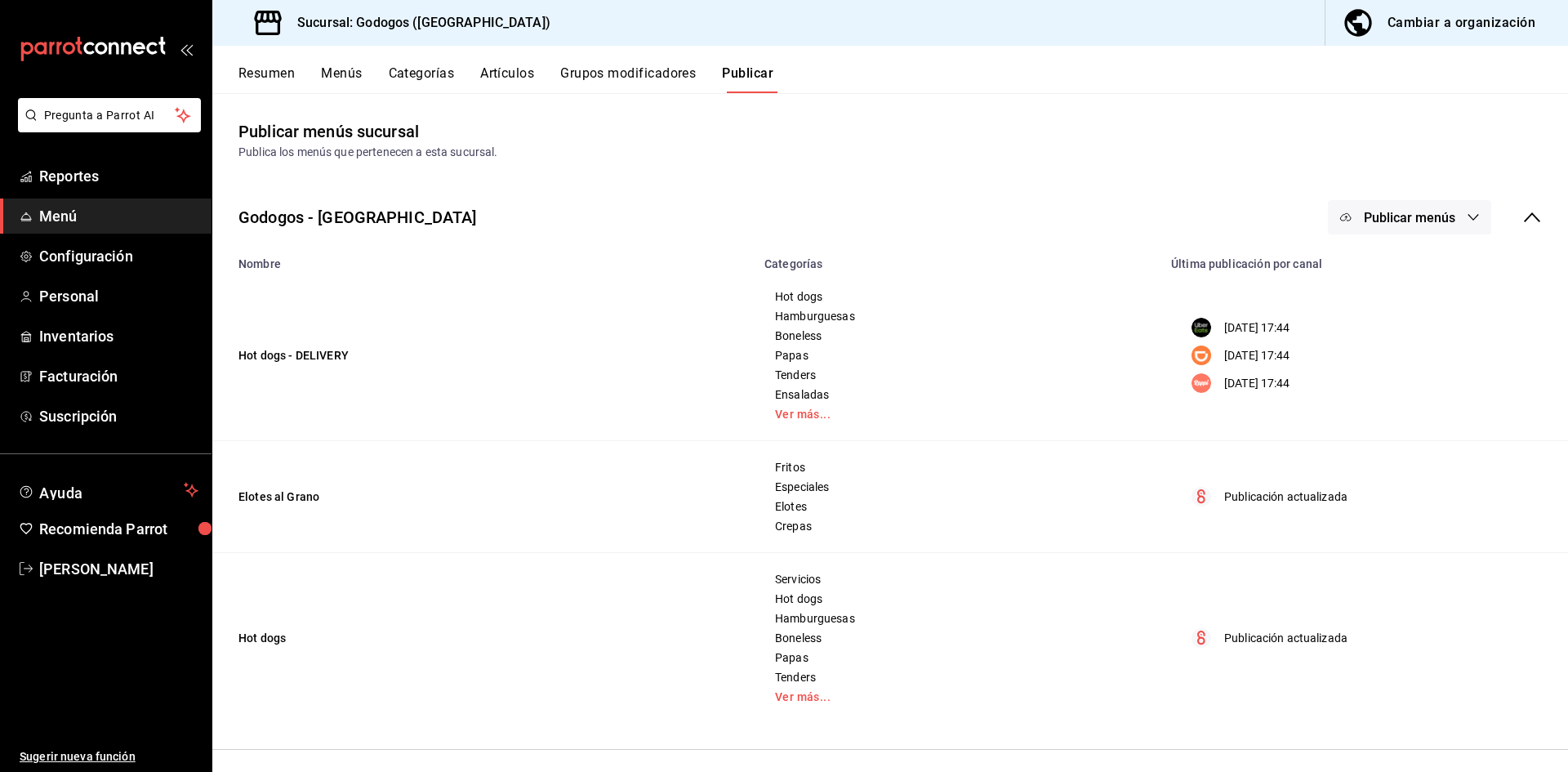
click at [991, 168] on main "Publicar menús sucursal Publica los menús que pertenecen a esta sucursal. Godog…" at bounding box center [890, 465] width 1355 height 744
